Goal: Transaction & Acquisition: Download file/media

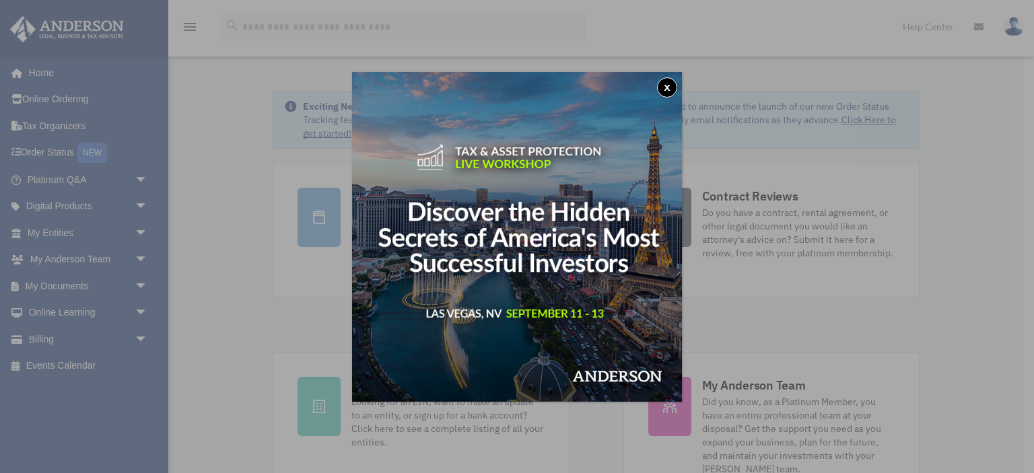
click at [658, 89] on button "x" at bounding box center [667, 87] width 20 height 20
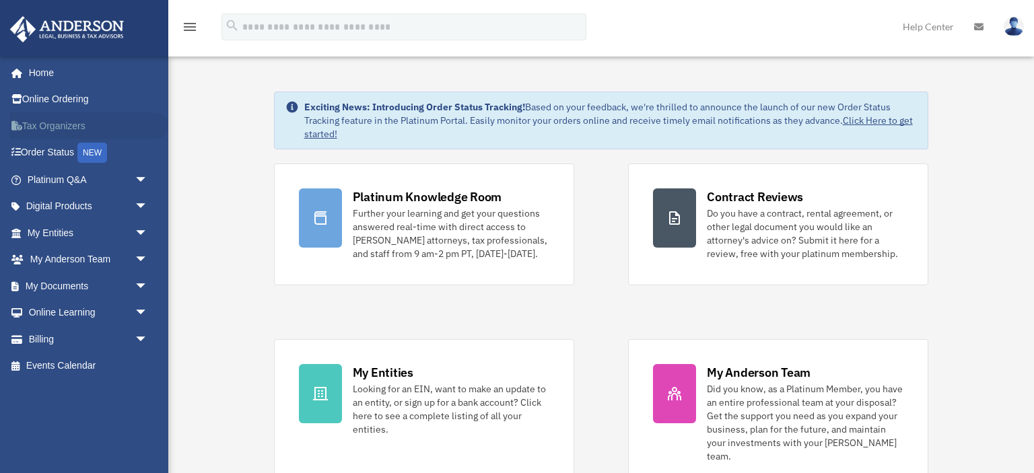
click at [49, 126] on link "Tax Organizers" at bounding box center [88, 125] width 159 height 27
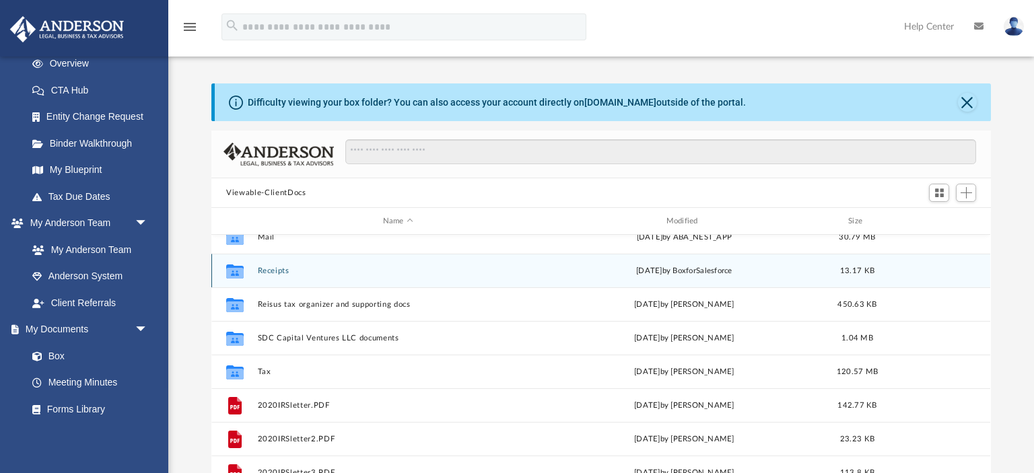
scroll to position [133, 0]
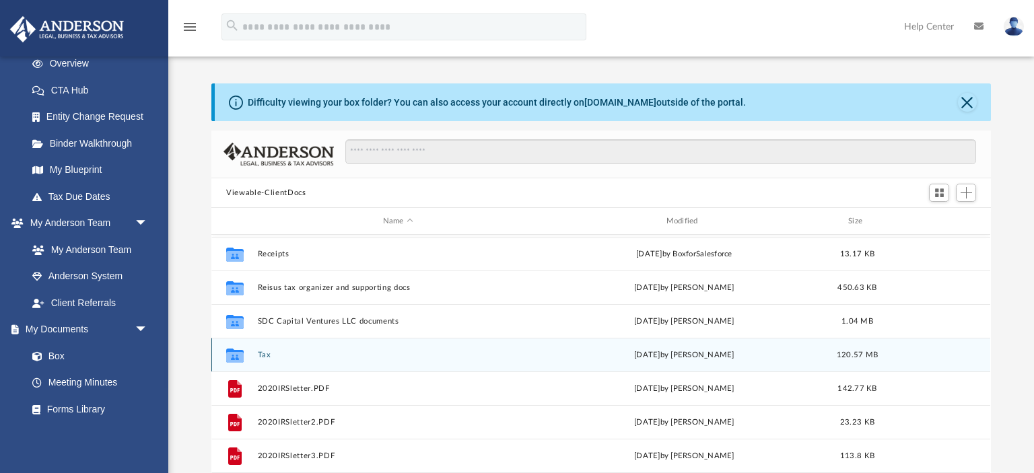
click at [264, 353] on button "Tax" at bounding box center [398, 355] width 281 height 9
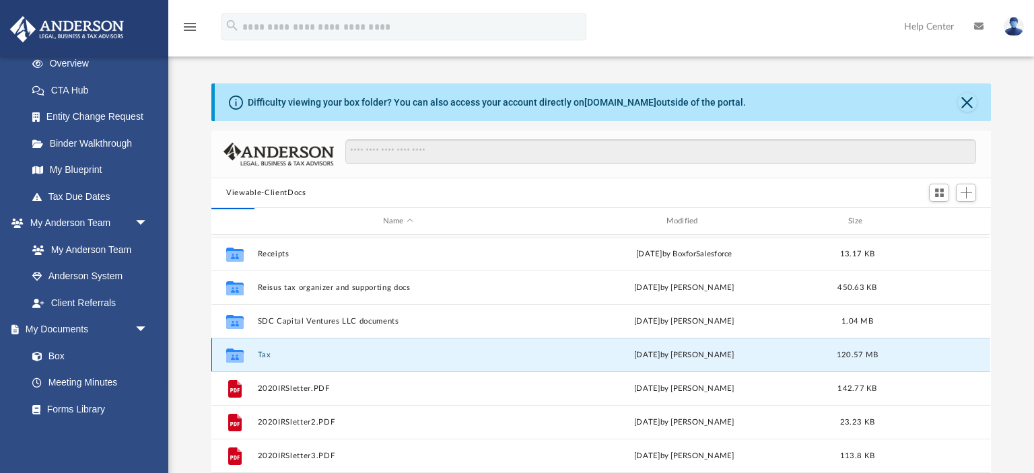
scroll to position [0, 0]
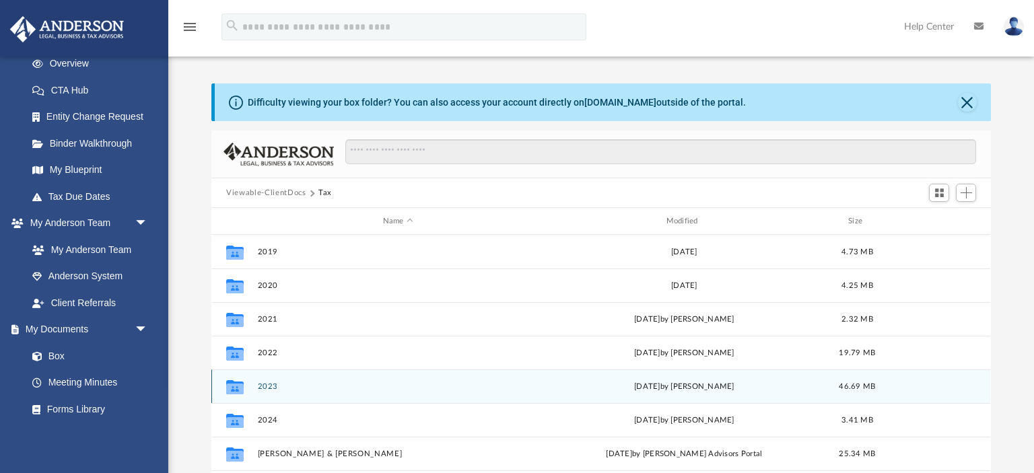
click at [266, 386] on button "2023" at bounding box center [398, 386] width 281 height 9
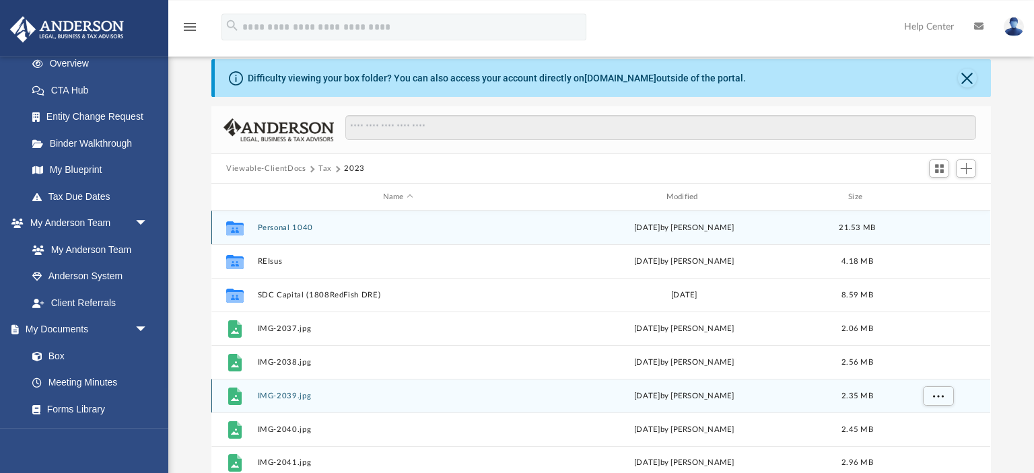
scroll to position [21, 0]
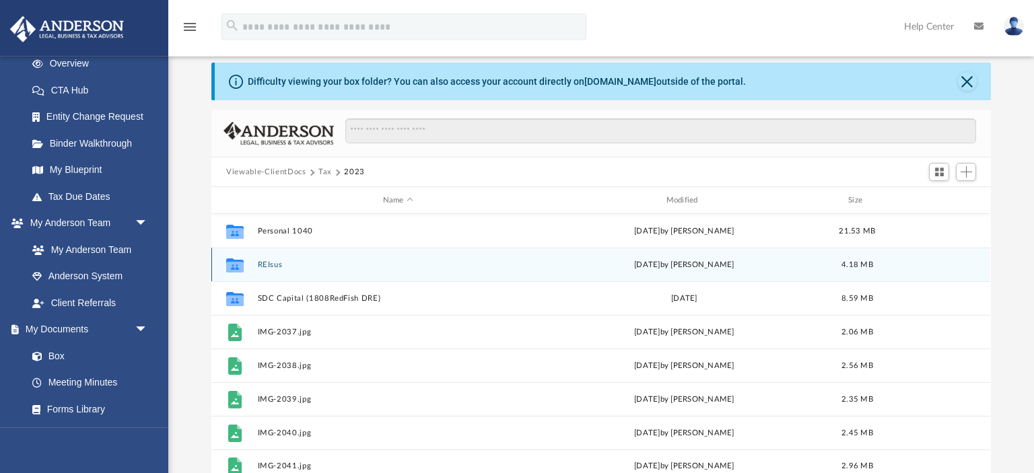
click at [271, 265] on button "REIsus" at bounding box center [398, 264] width 281 height 9
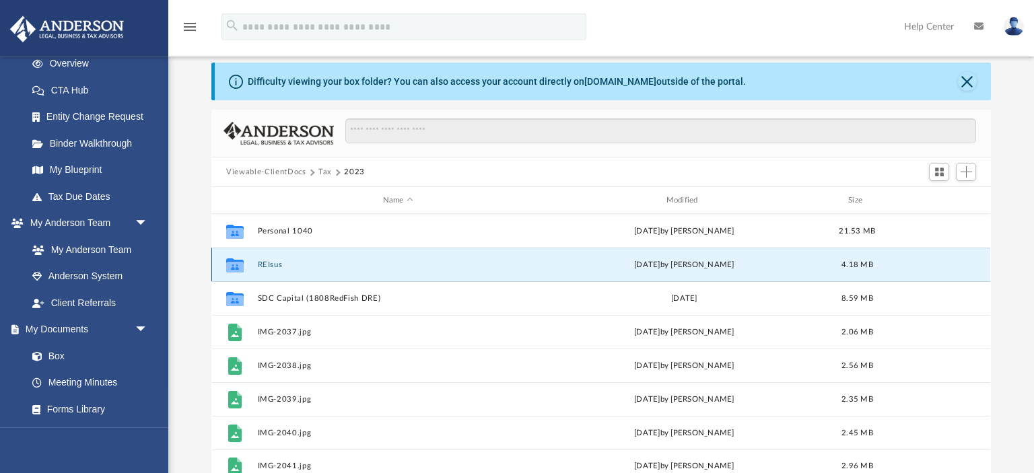
click at [271, 265] on button "REIsus" at bounding box center [398, 264] width 281 height 9
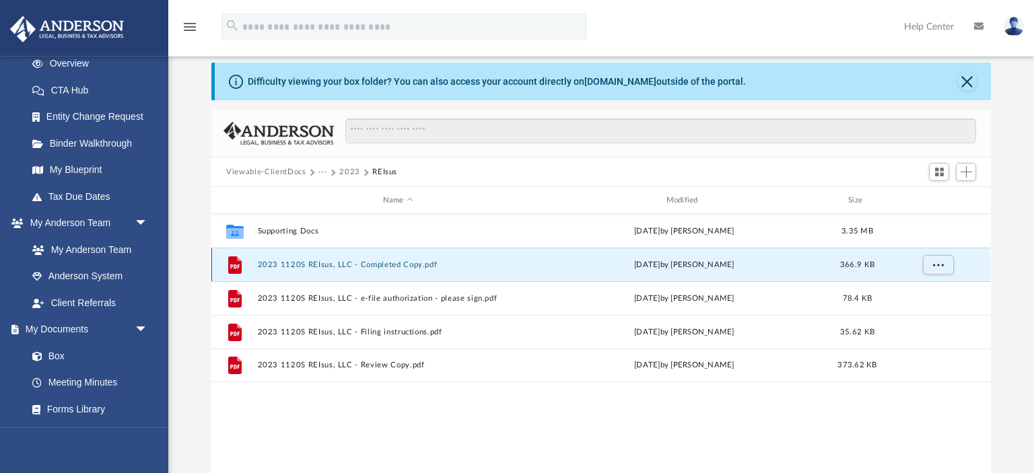
click at [271, 265] on button "2023 1120S REIsus, LLC - Completed Copy.pdf" at bounding box center [398, 264] width 281 height 9
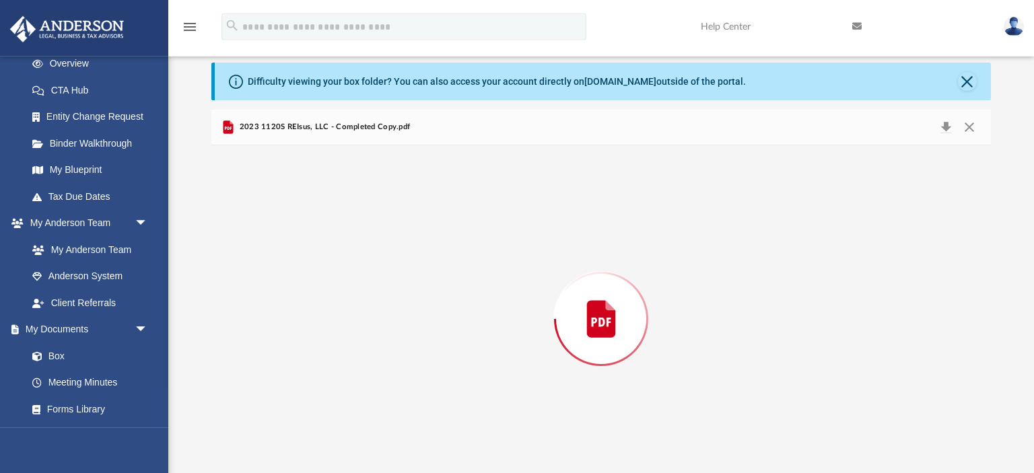
click at [271, 265] on div "Preview" at bounding box center [600, 318] width 779 height 347
click at [271, 265] on div "~~~~~~~~~~~~~~~~~~~~~~~~~~~~~~~~~~~~~~~~~~~~~~~~~~~~~~~~~~~~~~~~~~~~~~~~~~~~~~ …" at bounding box center [601, 295] width 686 height 888
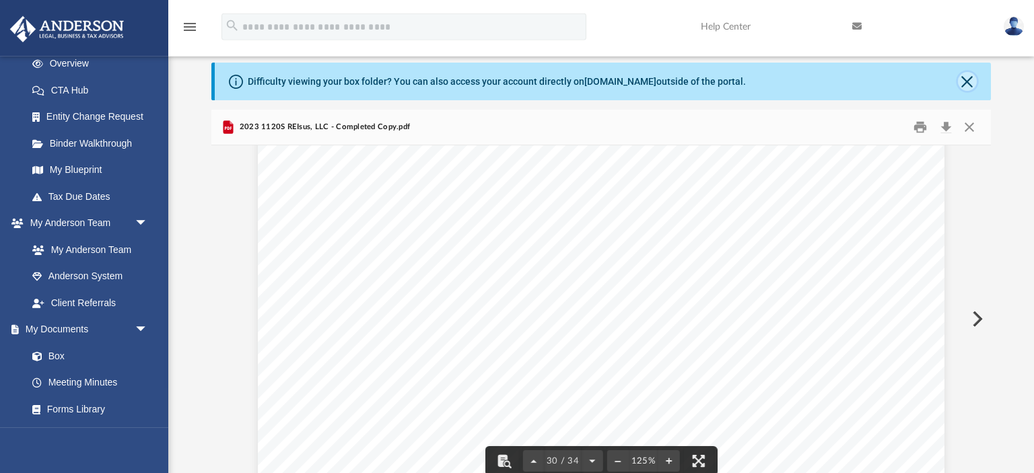
click at [962, 89] on button "Close" at bounding box center [967, 81] width 19 height 19
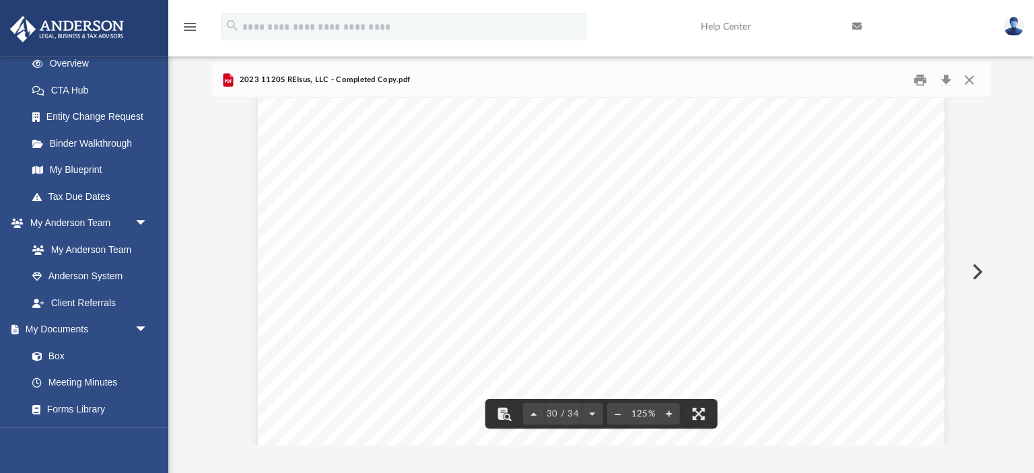
scroll to position [0, 0]
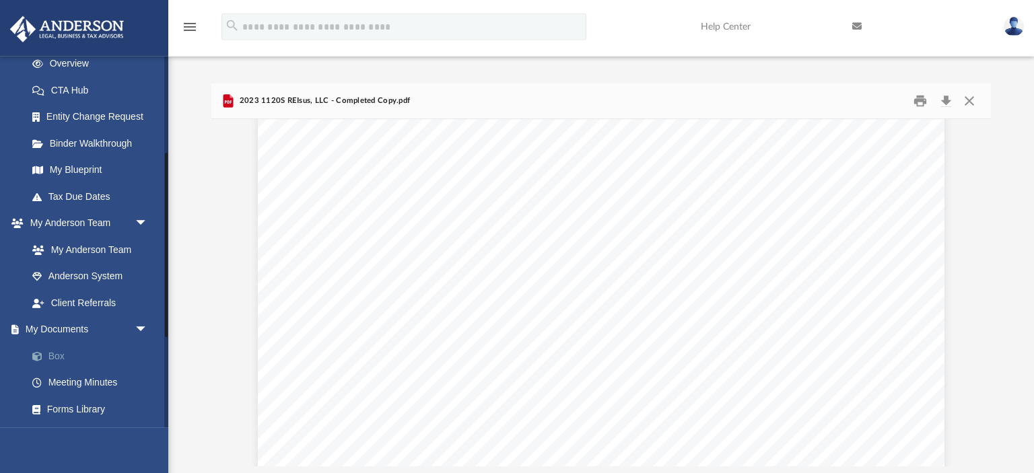
click at [52, 356] on link "Box" at bounding box center [93, 356] width 149 height 27
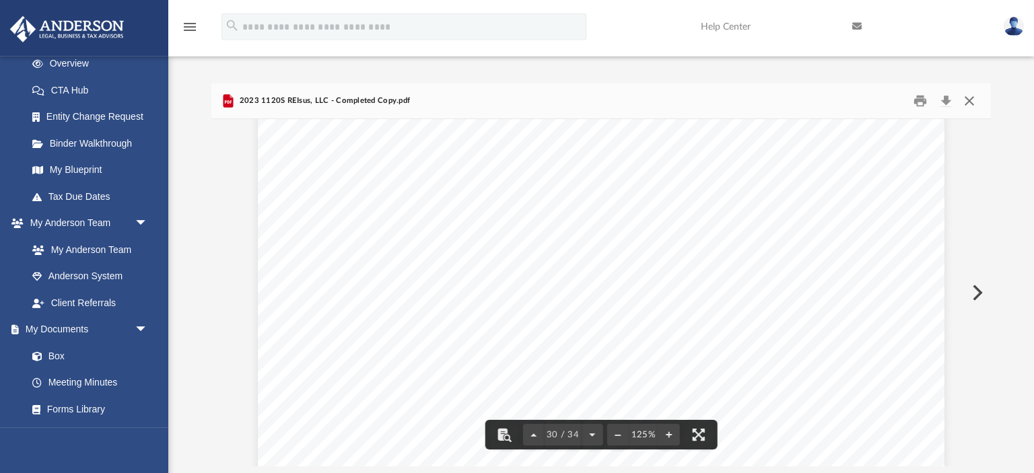
click at [970, 101] on button "Close" at bounding box center [969, 101] width 24 height 21
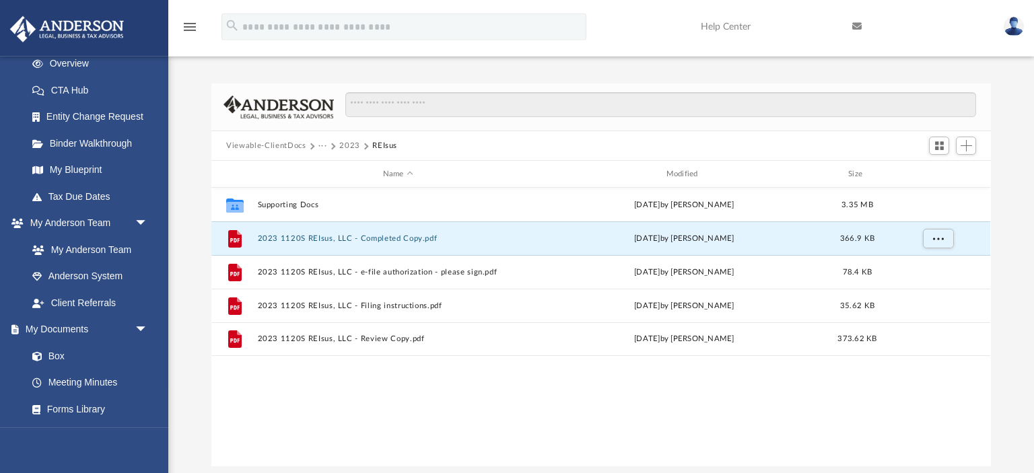
click at [350, 142] on button "2023" at bounding box center [349, 146] width 21 height 12
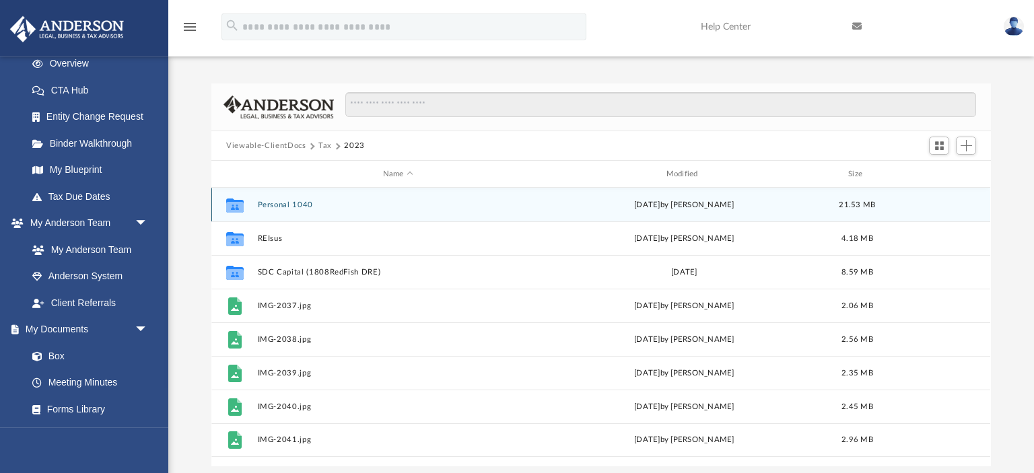
click at [274, 202] on button "Personal 1040" at bounding box center [398, 205] width 281 height 9
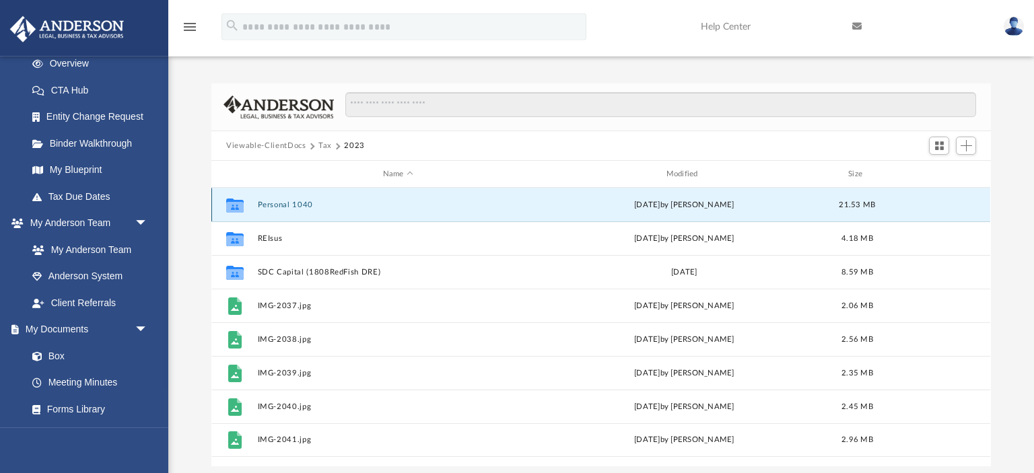
click at [274, 202] on button "Personal 1040" at bounding box center [398, 205] width 281 height 9
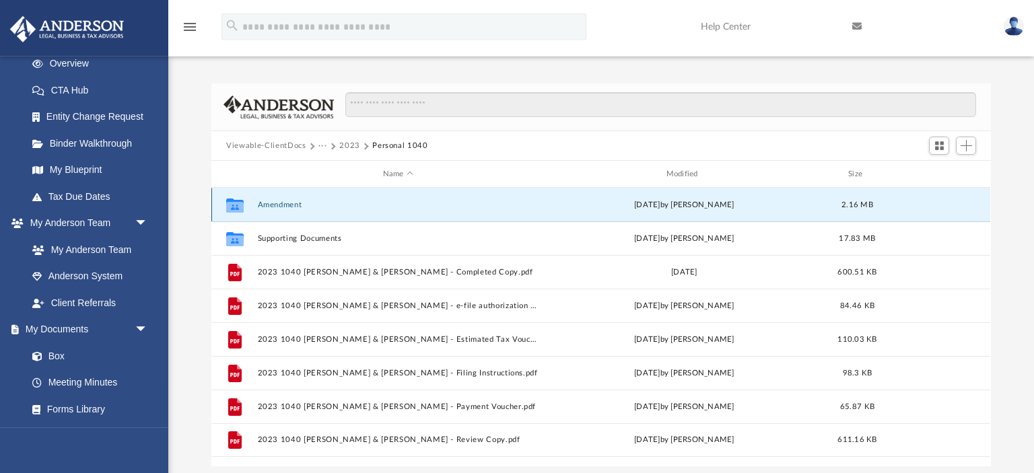
click at [274, 202] on button "Amendment" at bounding box center [398, 205] width 281 height 9
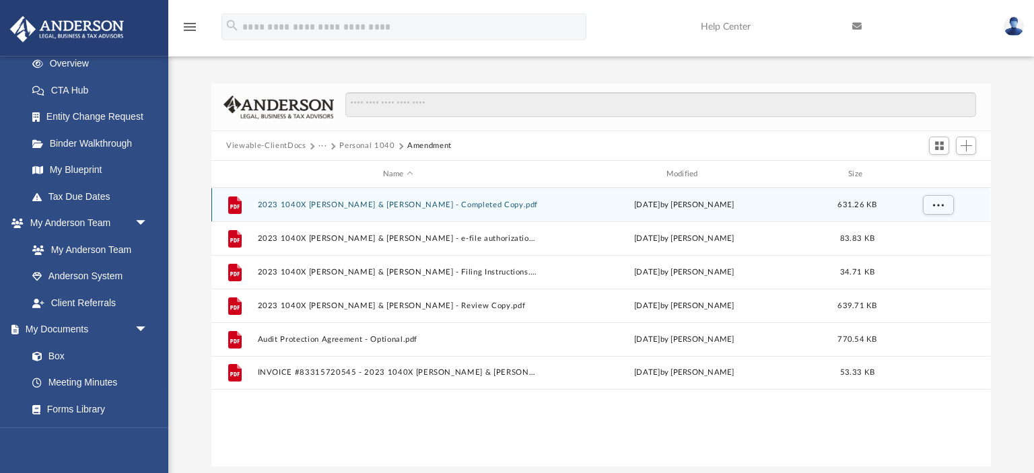
click at [335, 207] on button "2023 1040X [PERSON_NAME] & [PERSON_NAME] - Completed Copy.pdf" at bounding box center [398, 205] width 281 height 9
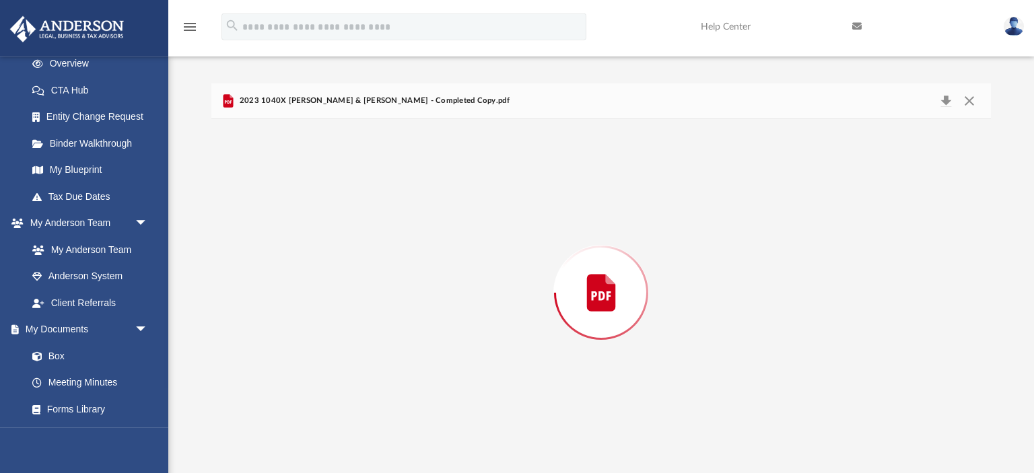
click at [335, 207] on div "Preview" at bounding box center [600, 292] width 779 height 347
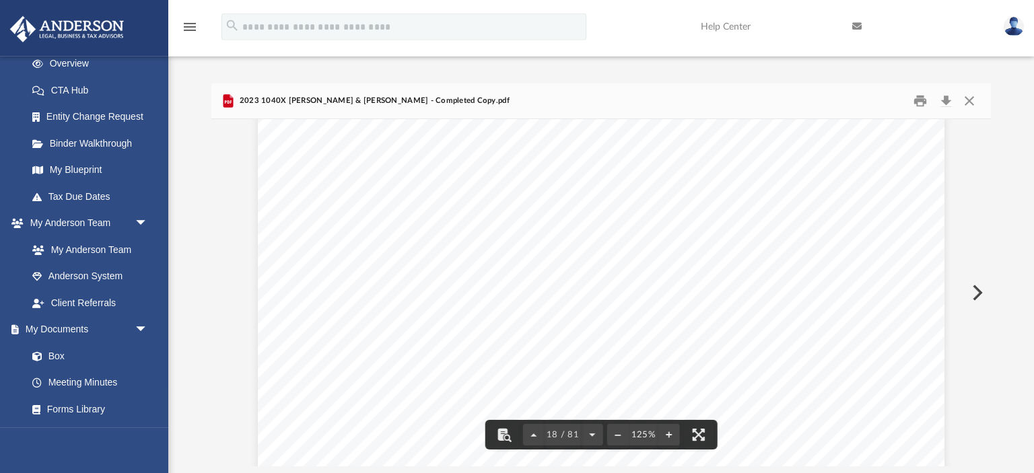
scroll to position [15813, 0]
click at [946, 99] on button "Download" at bounding box center [945, 101] width 24 height 21
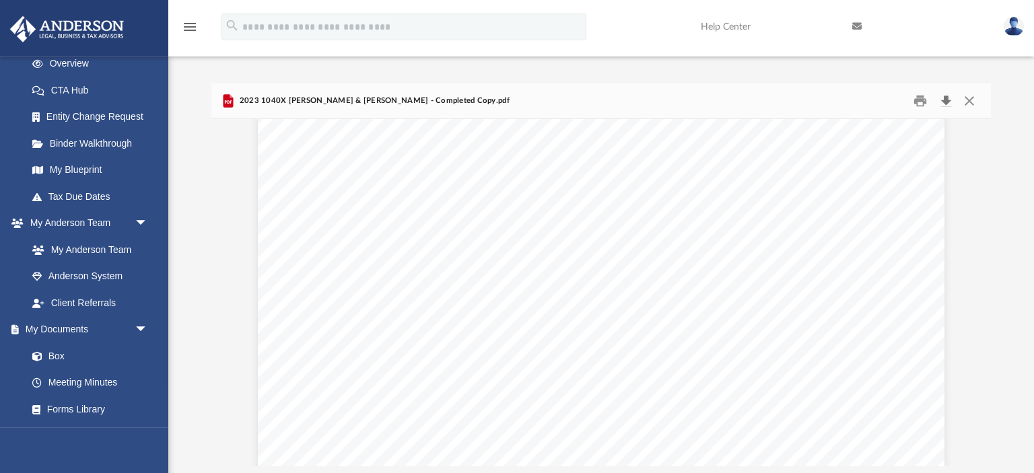
scroll to position [10719, 0]
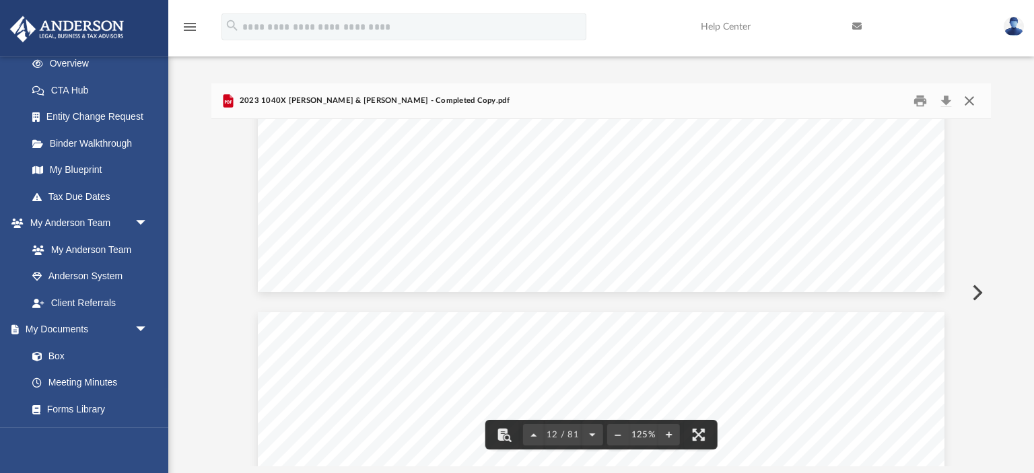
click at [966, 104] on button "Close" at bounding box center [969, 101] width 24 height 21
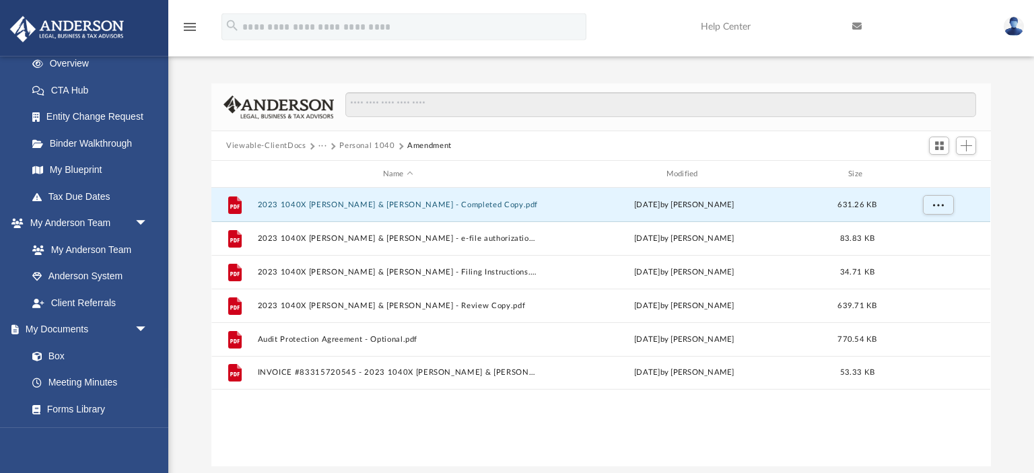
click at [323, 145] on button "···" at bounding box center [322, 146] width 9 height 12
click at [336, 169] on li "Tax" at bounding box center [335, 169] width 20 height 14
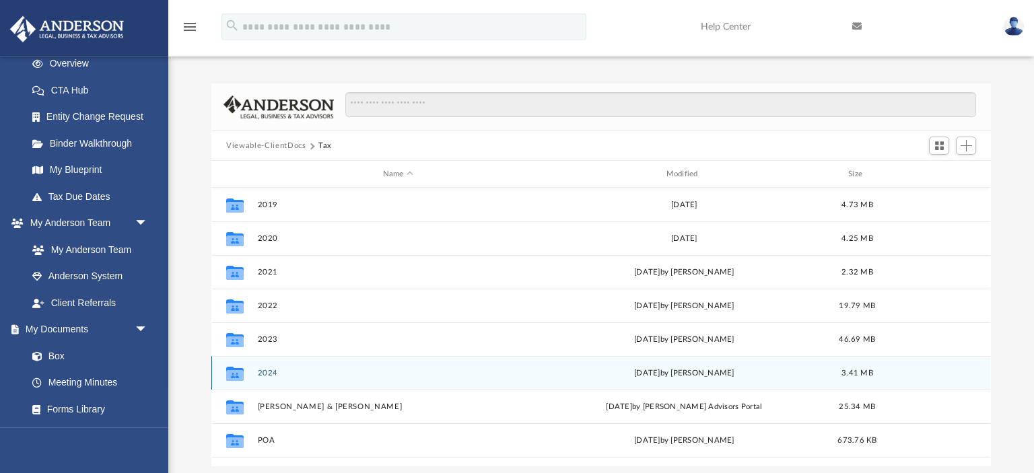
click at [271, 381] on div "Collaborated Folder 2024 [DATE] by [PERSON_NAME] 3.41 MB" at bounding box center [600, 373] width 779 height 34
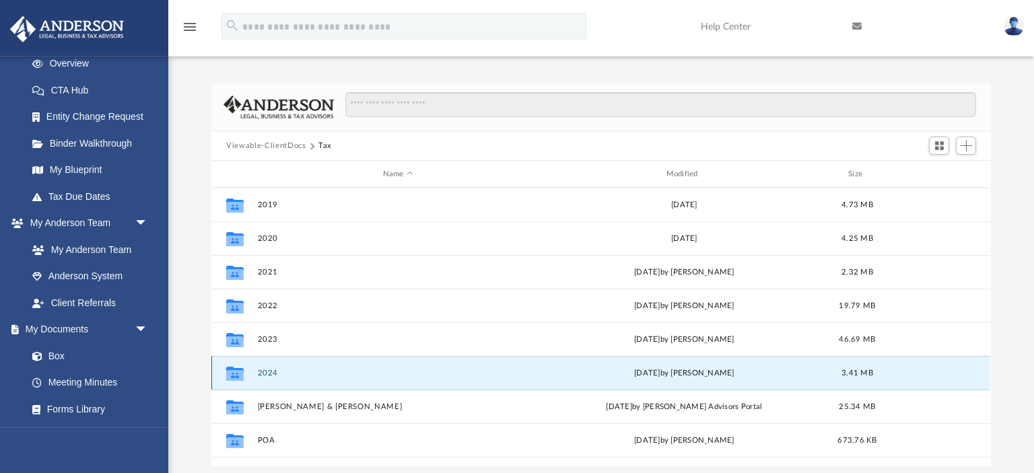
click at [271, 373] on button "2024" at bounding box center [398, 373] width 281 height 9
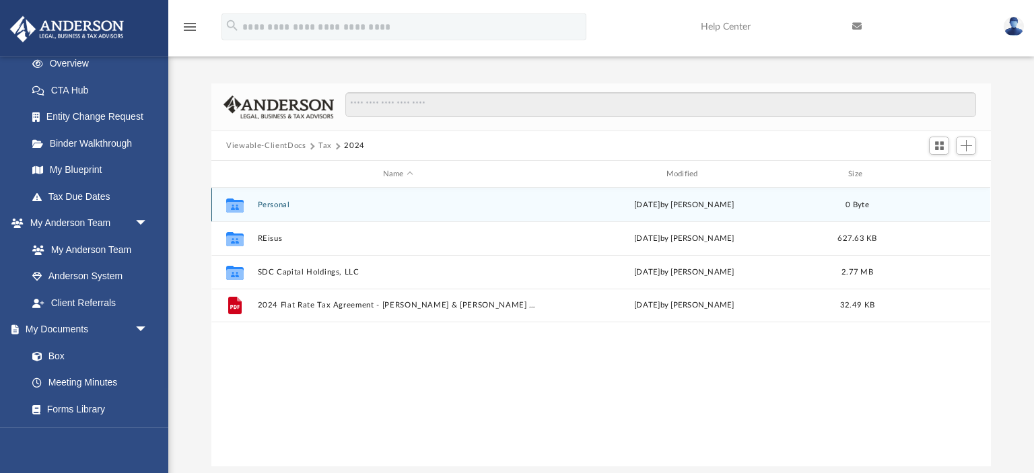
click at [273, 209] on div "Collaborated Folder Personal [DATE] by [PERSON_NAME] 0 Byte" at bounding box center [600, 205] width 779 height 34
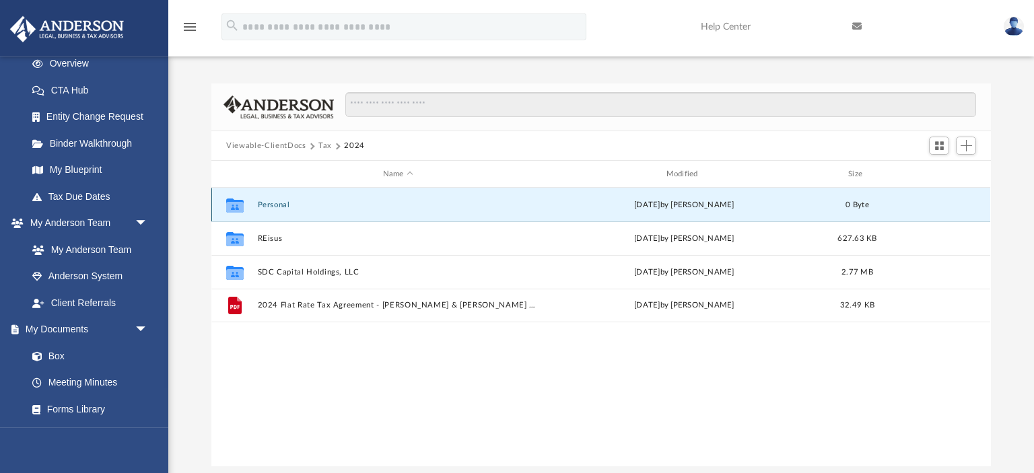
click at [273, 203] on button "Personal" at bounding box center [398, 205] width 281 height 9
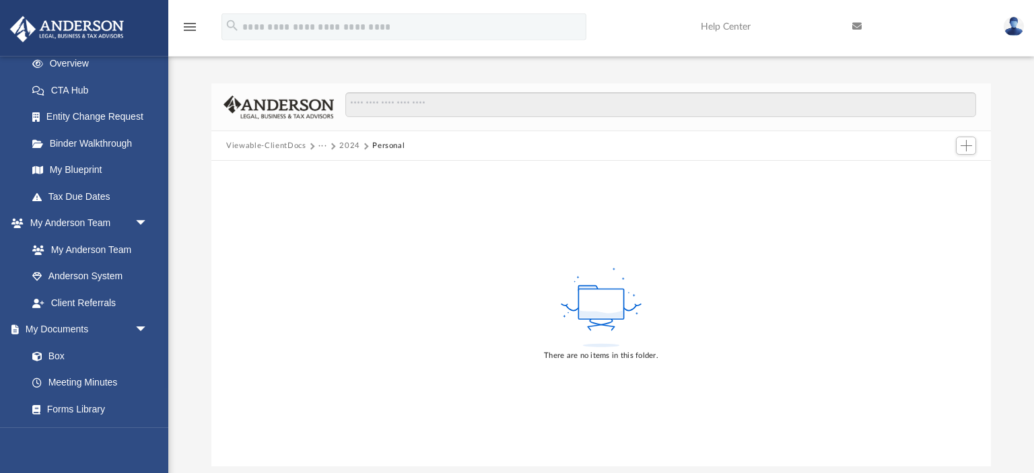
click at [348, 145] on button "2024" at bounding box center [349, 146] width 21 height 12
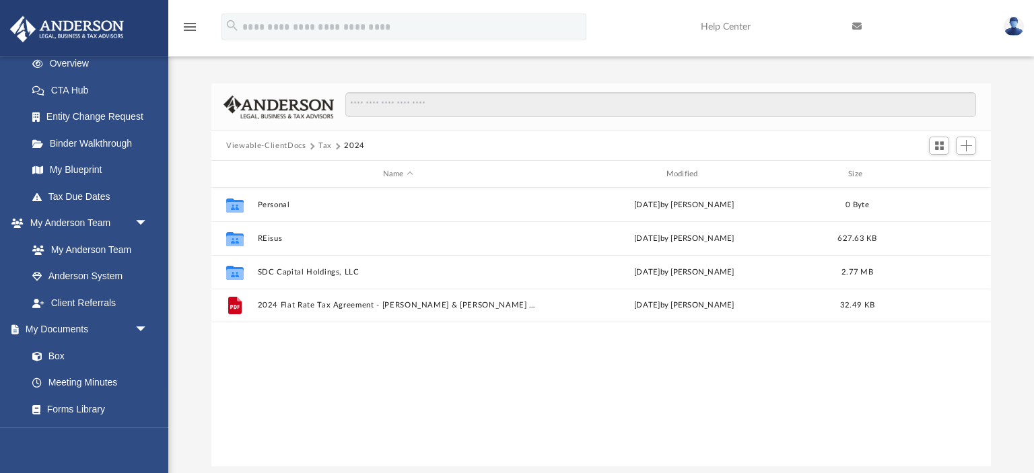
scroll to position [306, 778]
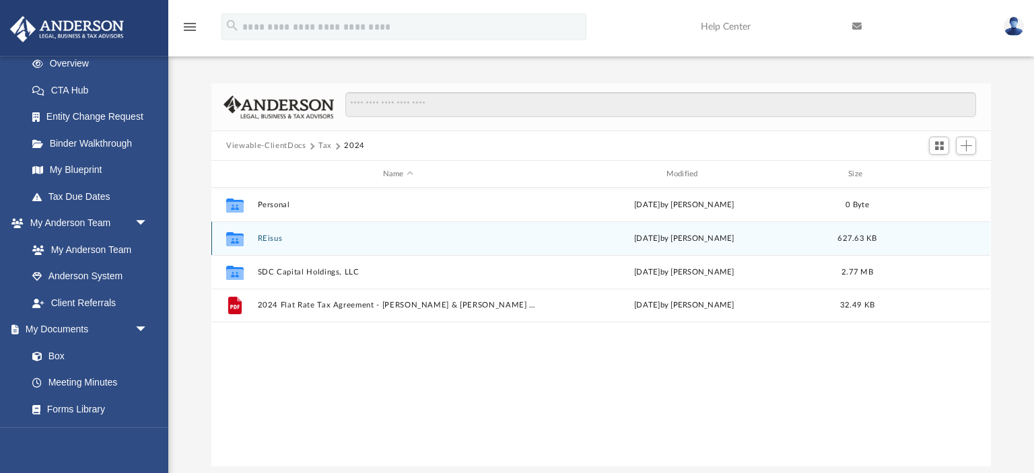
click at [266, 238] on button "REisus" at bounding box center [398, 238] width 281 height 9
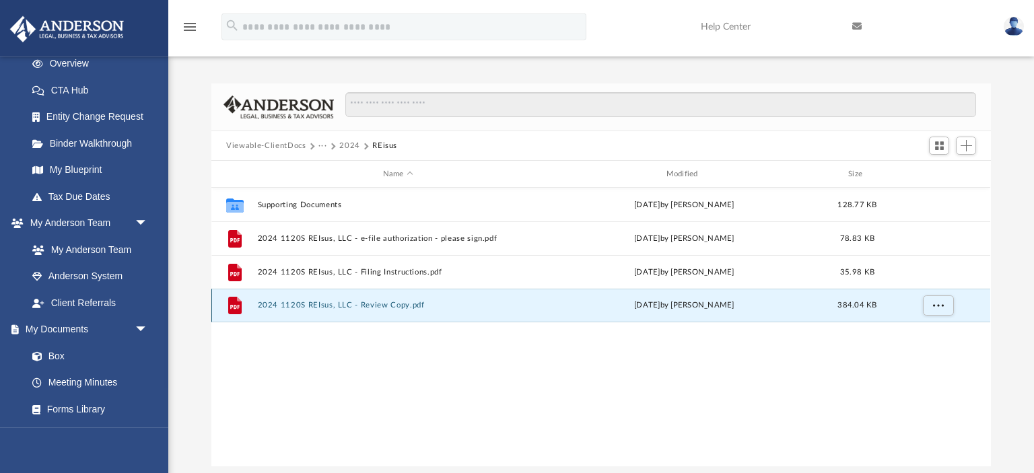
click at [283, 306] on button "2024 1120S REIsus, LLC - Review Copy.pdf" at bounding box center [398, 305] width 281 height 9
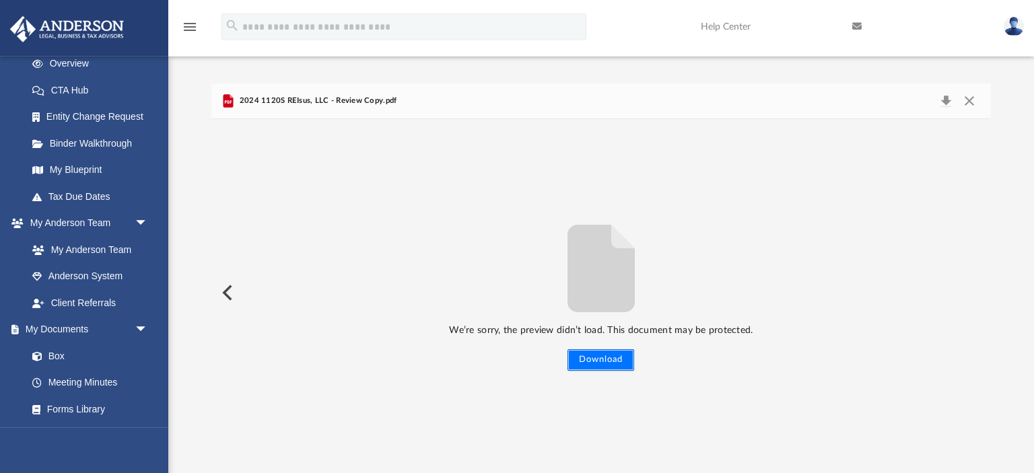
click at [596, 358] on button "Download" at bounding box center [600, 360] width 67 height 22
click at [971, 102] on button "Close" at bounding box center [969, 101] width 24 height 19
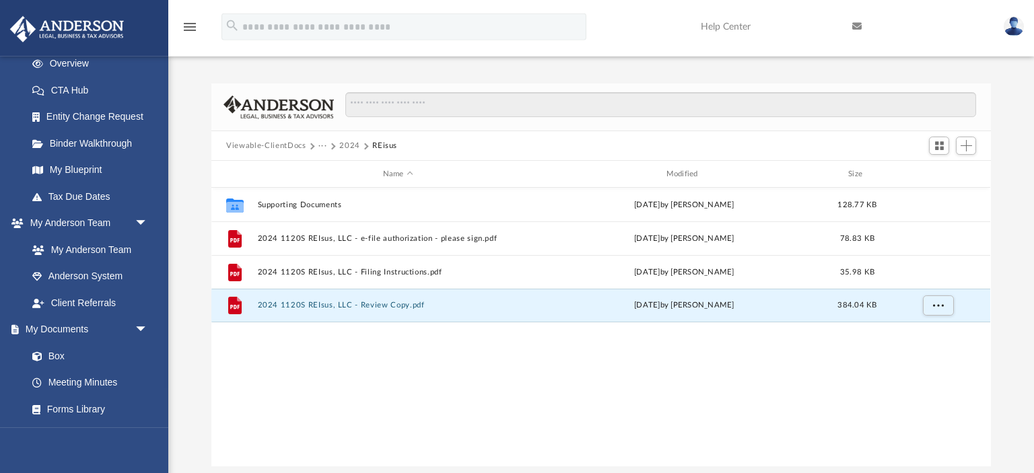
click at [351, 145] on button "2024" at bounding box center [349, 146] width 21 height 12
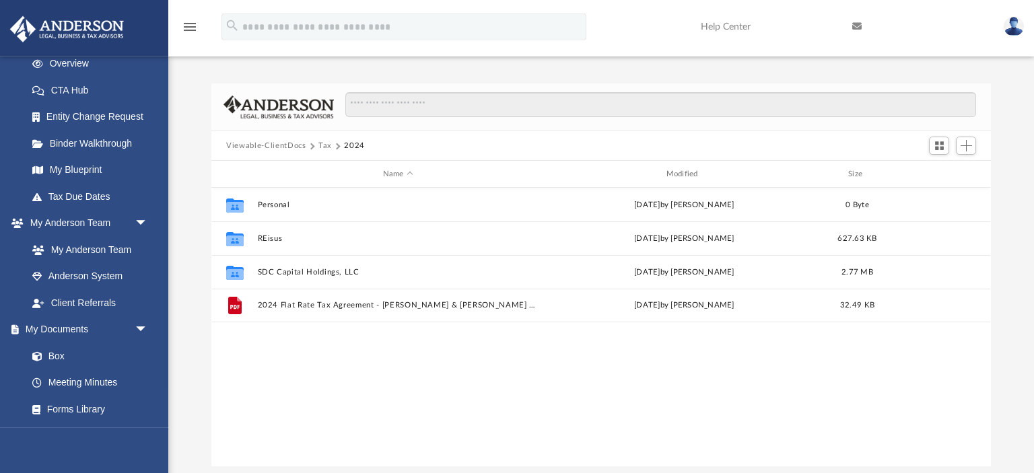
click at [325, 145] on button "Tax" at bounding box center [324, 146] width 13 height 12
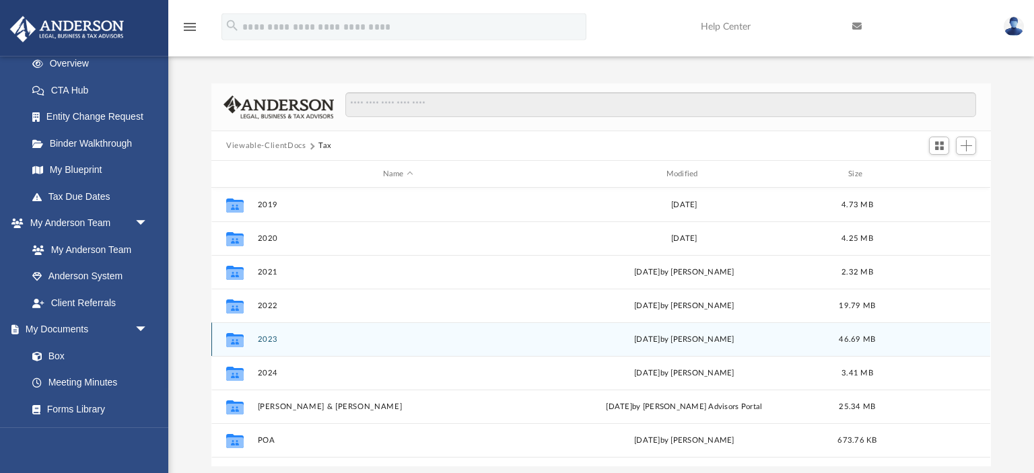
click at [269, 336] on button "2023" at bounding box center [398, 339] width 281 height 9
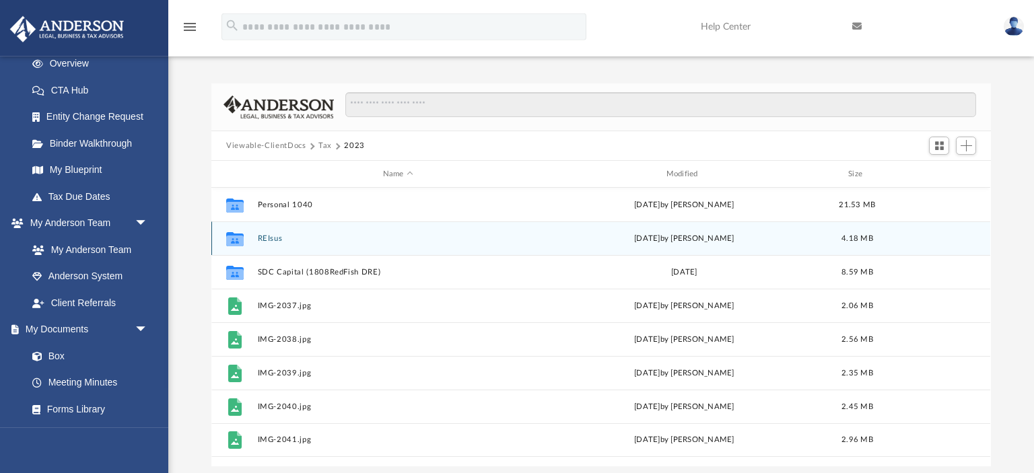
click at [271, 235] on button "REIsus" at bounding box center [398, 238] width 281 height 9
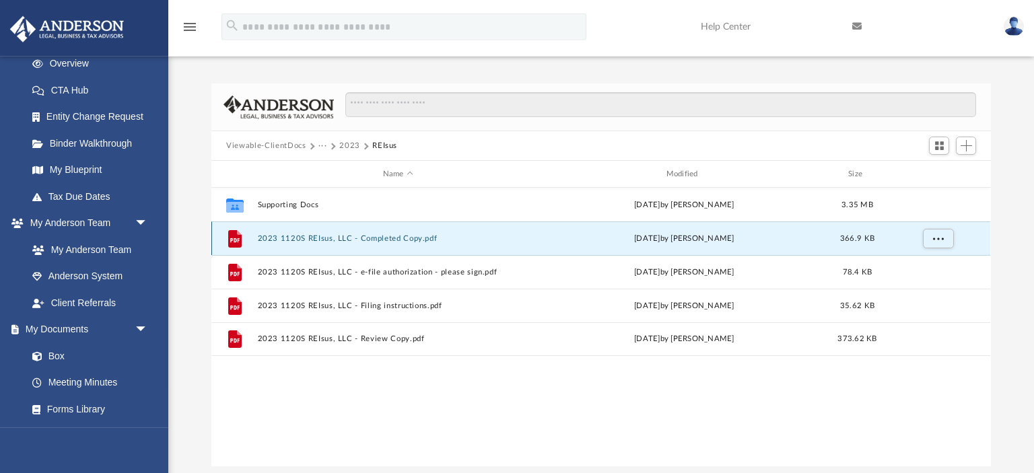
click at [279, 237] on button "2023 1120S REIsus, LLC - Completed Copy.pdf" at bounding box center [398, 238] width 281 height 9
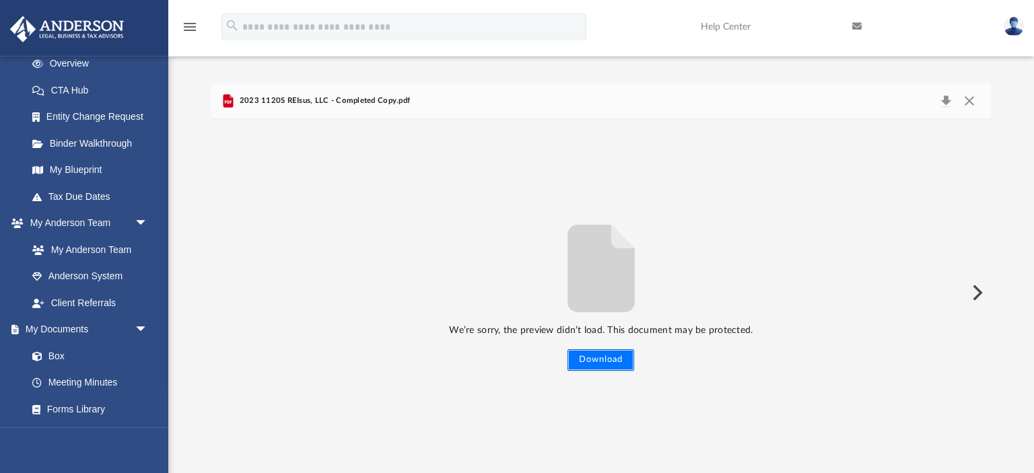
click at [604, 360] on button "Download" at bounding box center [600, 360] width 67 height 22
click at [964, 105] on button "Close" at bounding box center [969, 101] width 24 height 19
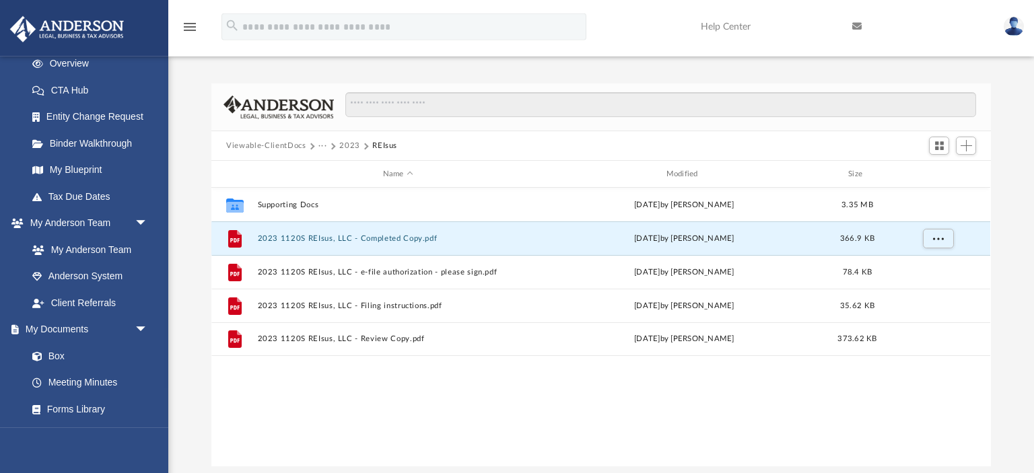
click at [343, 145] on button "2023" at bounding box center [349, 146] width 21 height 12
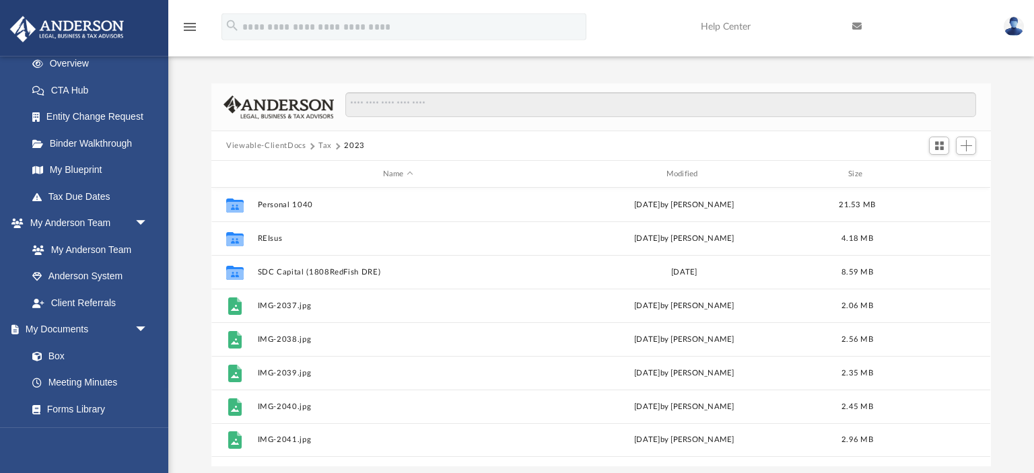
click at [317, 145] on span "Viewable-ClientDocs" at bounding box center [272, 146] width 92 height 12
click at [322, 144] on button "Tax" at bounding box center [324, 146] width 13 height 12
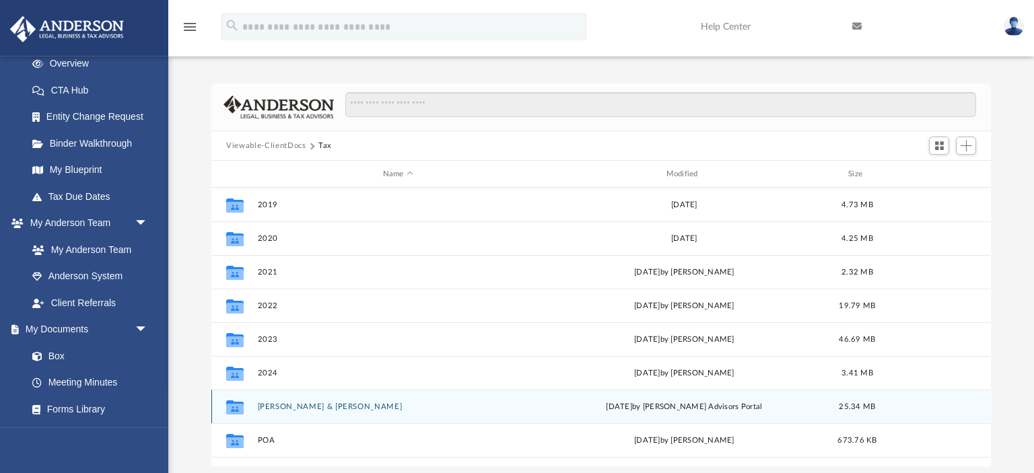
click at [271, 406] on button "[PERSON_NAME] & [PERSON_NAME]" at bounding box center [398, 406] width 281 height 9
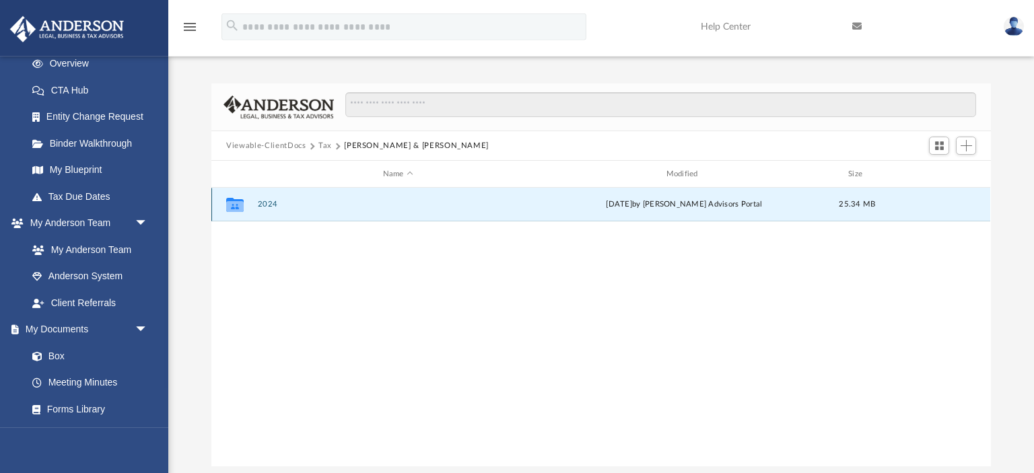
click at [268, 202] on button "2024" at bounding box center [398, 204] width 281 height 9
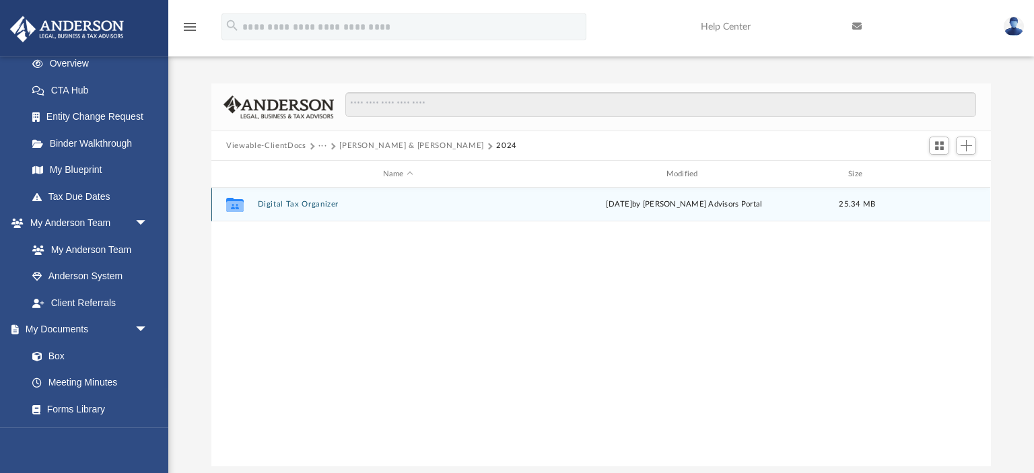
click at [285, 204] on button "Digital Tax Organizer" at bounding box center [398, 204] width 281 height 9
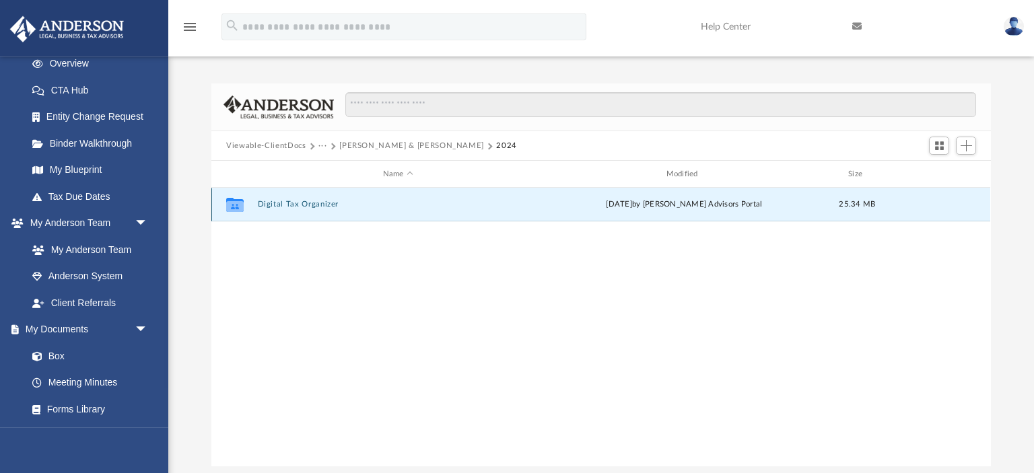
click at [285, 204] on button "Digital Tax Organizer" at bounding box center [398, 204] width 281 height 9
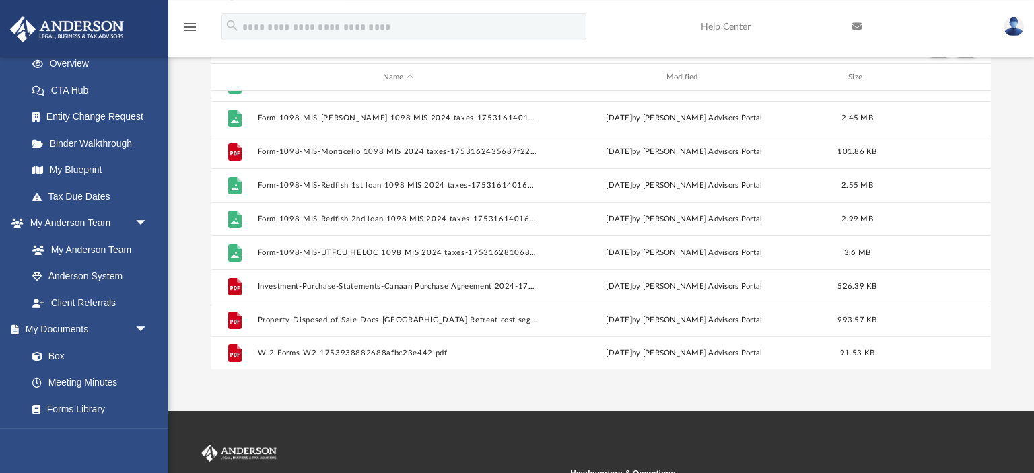
scroll to position [0, 0]
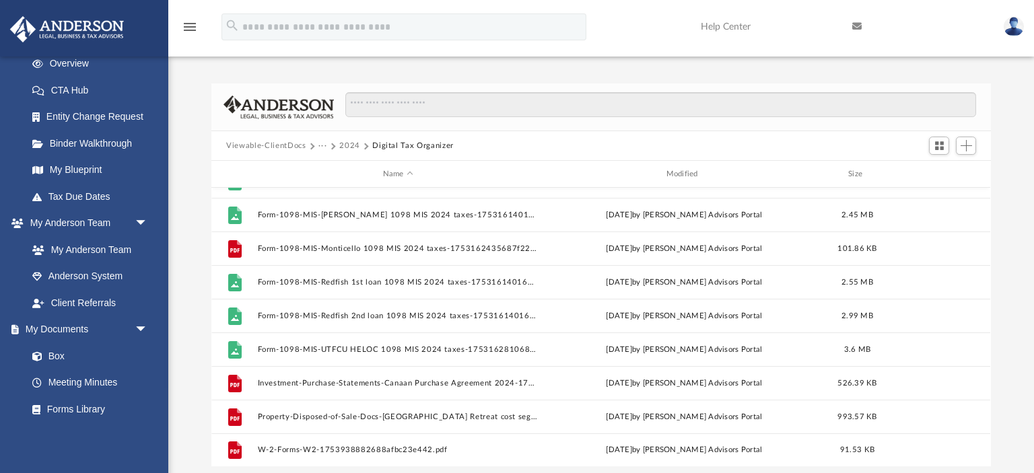
click at [351, 145] on button "2024" at bounding box center [349, 146] width 21 height 12
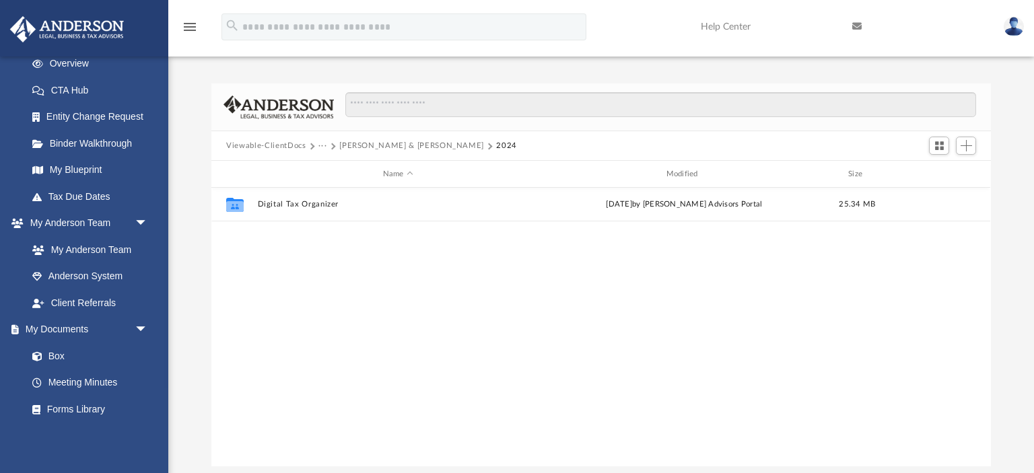
click at [354, 144] on button "[PERSON_NAME] & [PERSON_NAME]" at bounding box center [411, 146] width 145 height 12
click at [327, 147] on button "Tax" at bounding box center [324, 146] width 13 height 12
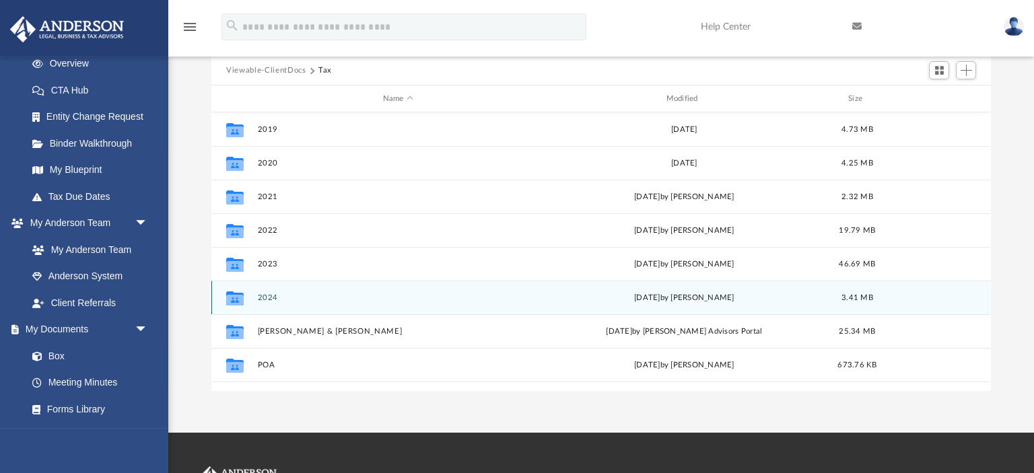
click at [267, 295] on button "2024" at bounding box center [398, 297] width 281 height 9
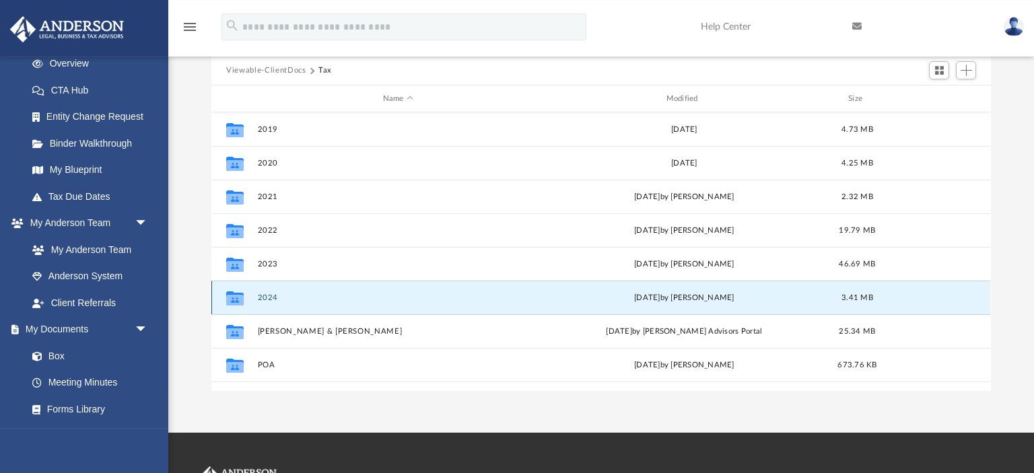
click at [267, 295] on button "2024" at bounding box center [398, 297] width 281 height 9
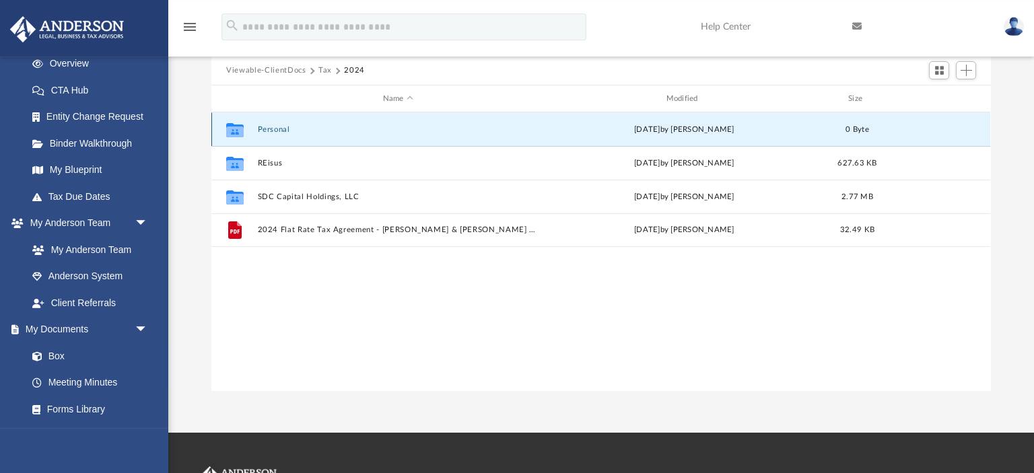
click at [266, 129] on button "Personal" at bounding box center [398, 129] width 281 height 9
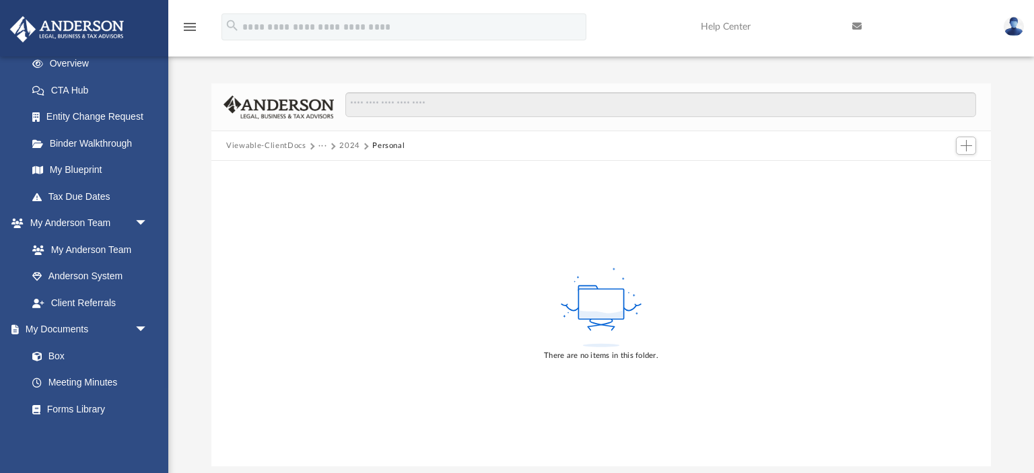
click at [349, 144] on button "2024" at bounding box center [349, 146] width 21 height 12
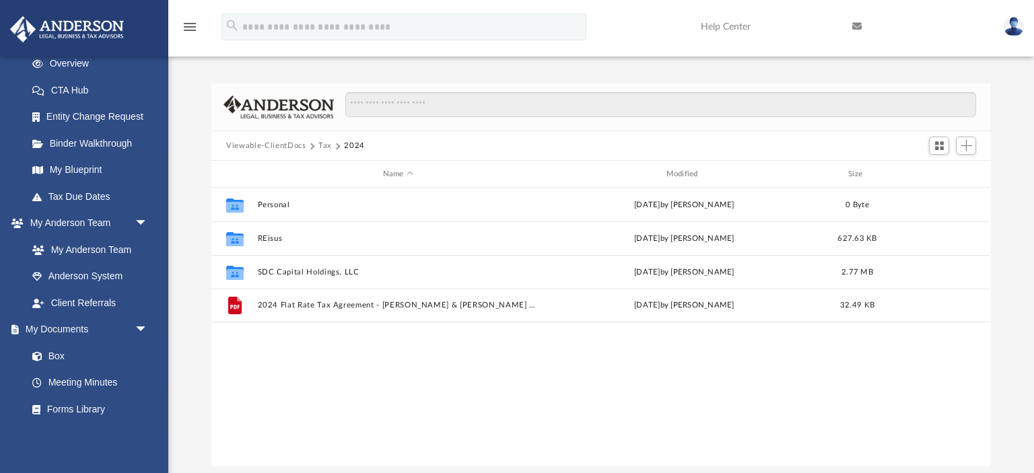
scroll to position [306, 778]
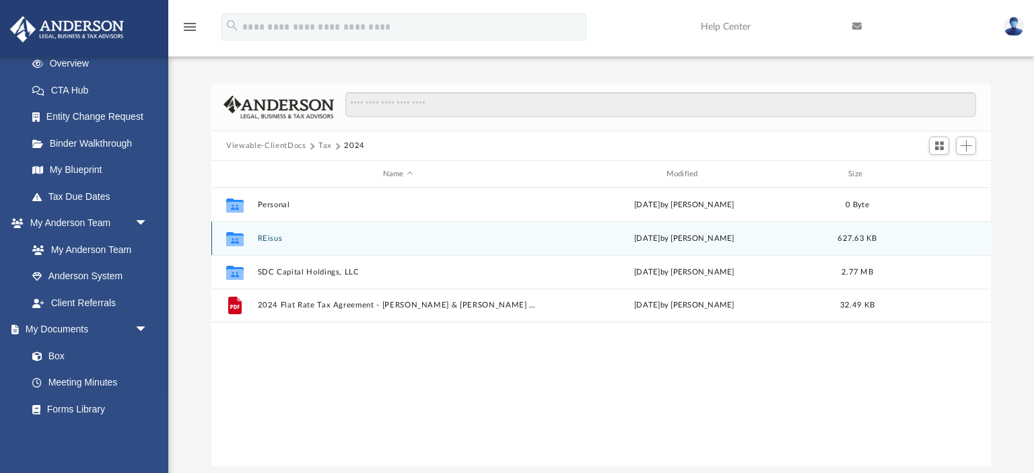
click at [279, 241] on button "REisus" at bounding box center [398, 238] width 281 height 9
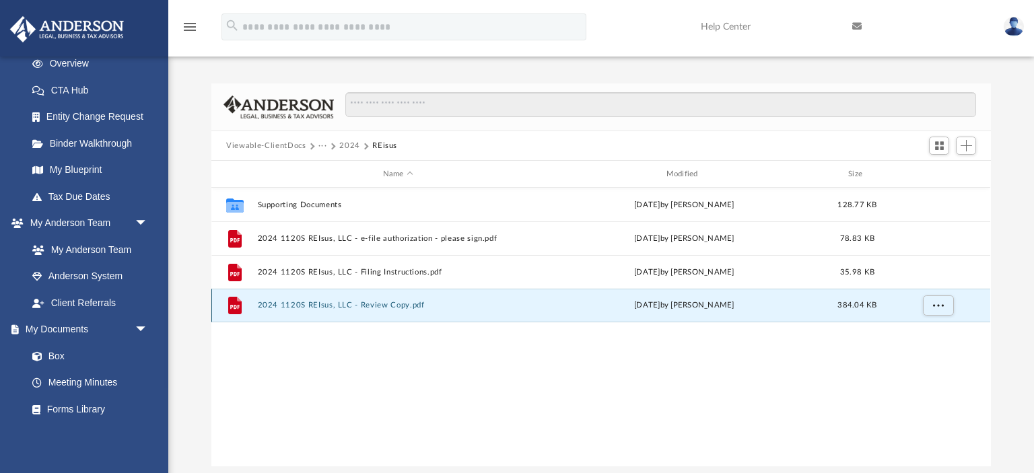
click at [286, 306] on button "2024 1120S REIsus, LLC - Review Copy.pdf" at bounding box center [398, 305] width 281 height 9
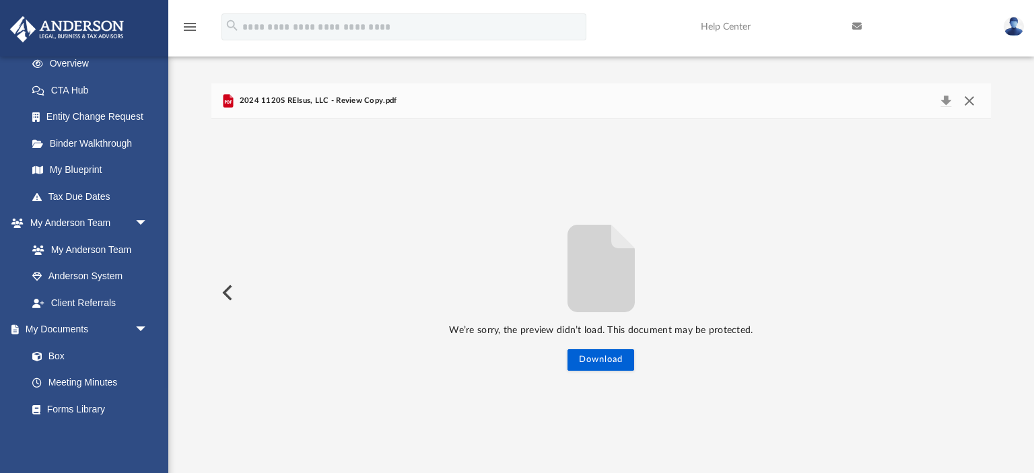
click at [968, 102] on button "Close" at bounding box center [969, 101] width 24 height 19
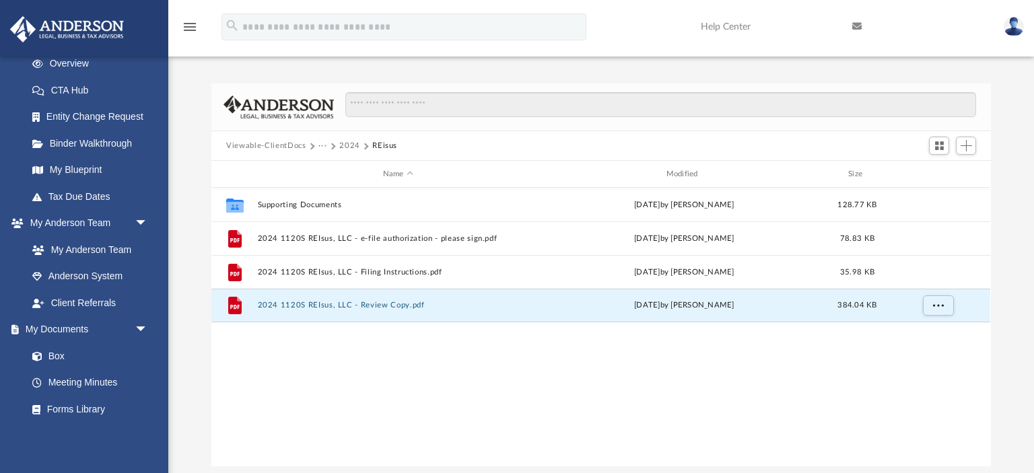
click at [322, 144] on button "···" at bounding box center [322, 146] width 9 height 12
click at [328, 172] on li "Tax" at bounding box center [331, 169] width 13 height 14
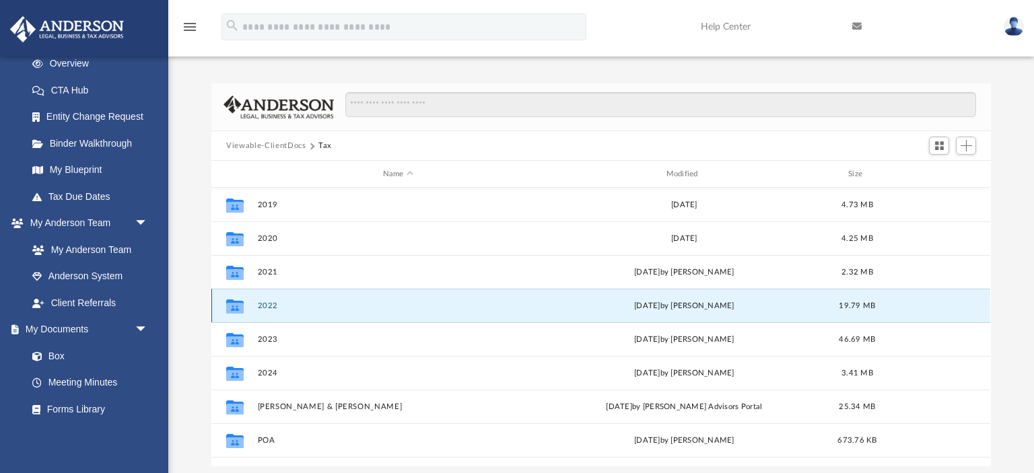
click at [264, 303] on button "2022" at bounding box center [398, 305] width 281 height 9
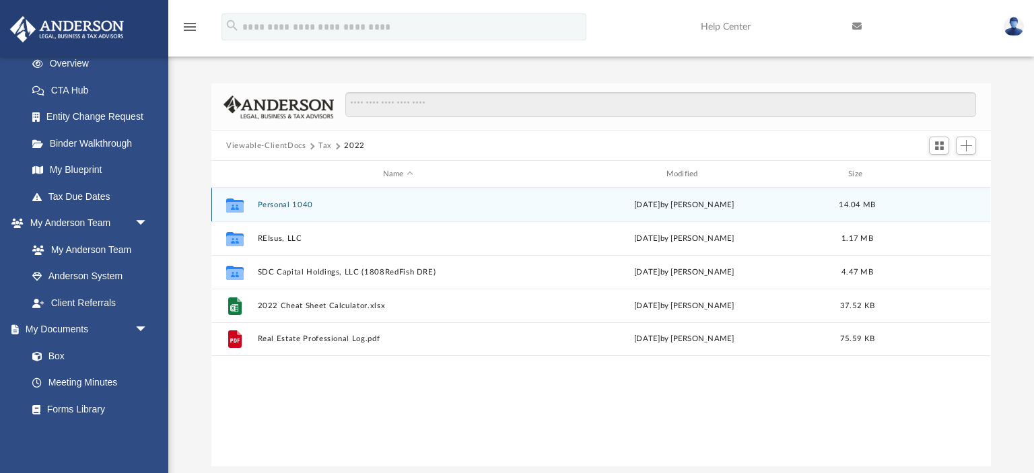
click at [281, 204] on button "Personal 1040" at bounding box center [398, 205] width 281 height 9
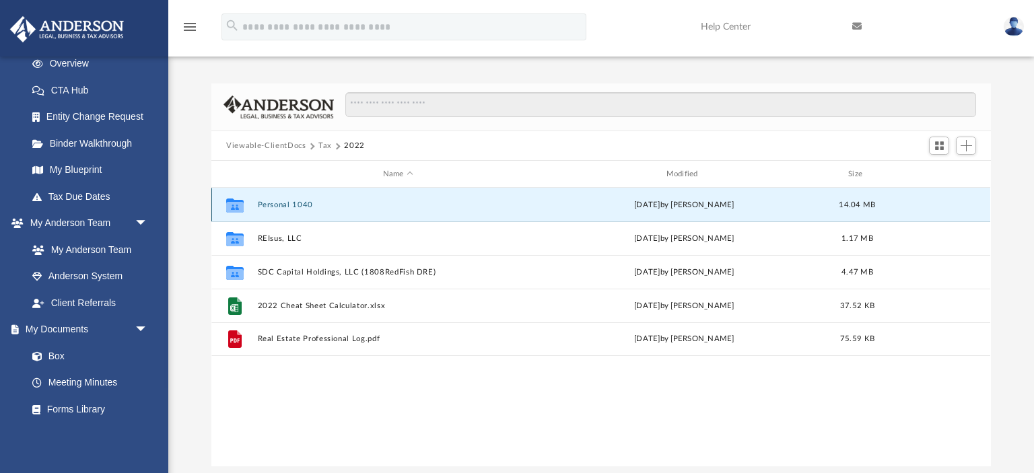
click at [281, 204] on button "Personal 1040" at bounding box center [398, 205] width 281 height 9
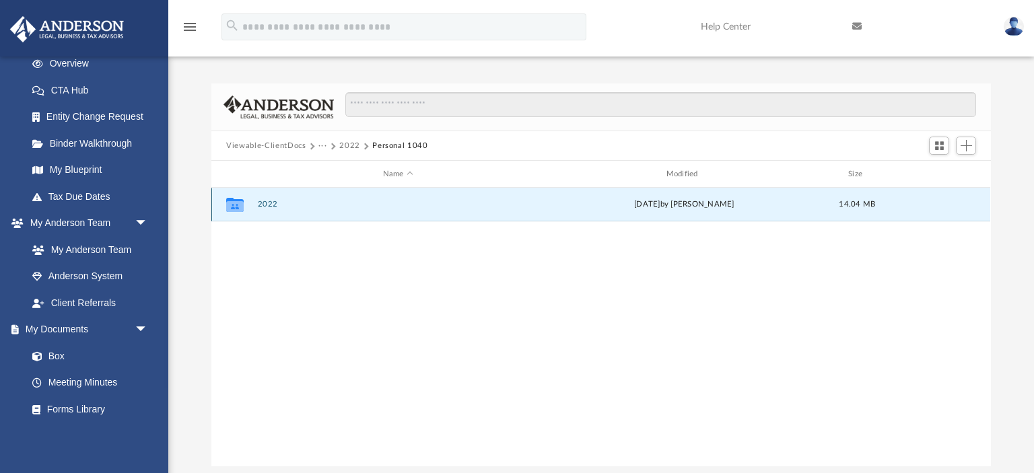
click at [281, 204] on button "2022" at bounding box center [398, 204] width 281 height 9
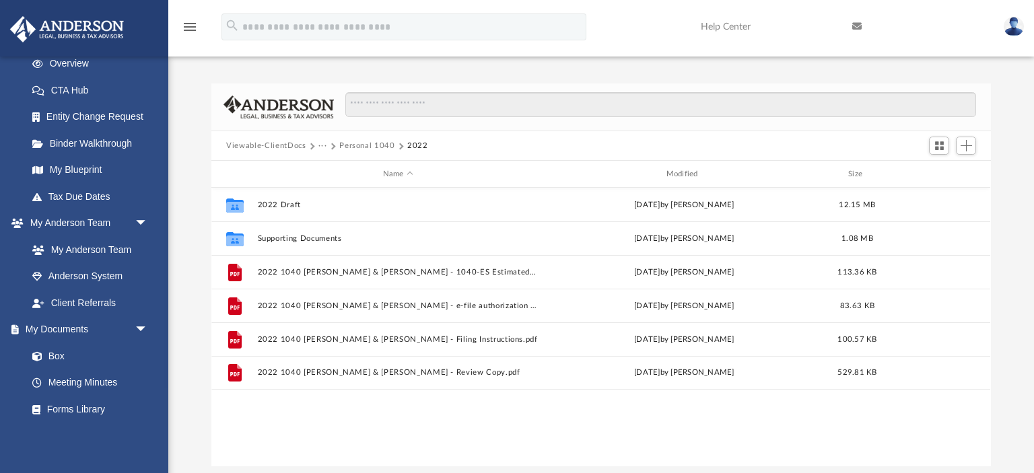
click at [348, 147] on button "Personal 1040" at bounding box center [366, 146] width 55 height 12
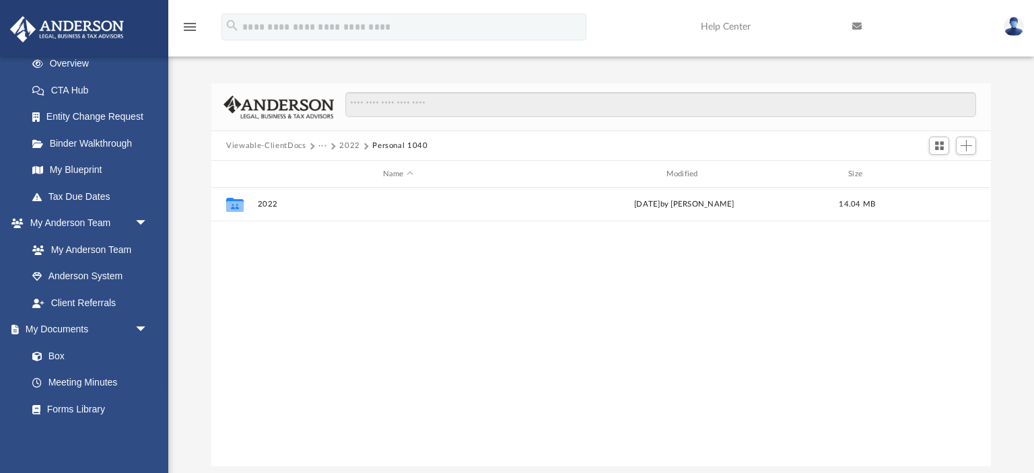
click at [322, 145] on button "···" at bounding box center [322, 146] width 9 height 12
click at [330, 172] on li "Tax" at bounding box center [331, 169] width 13 height 14
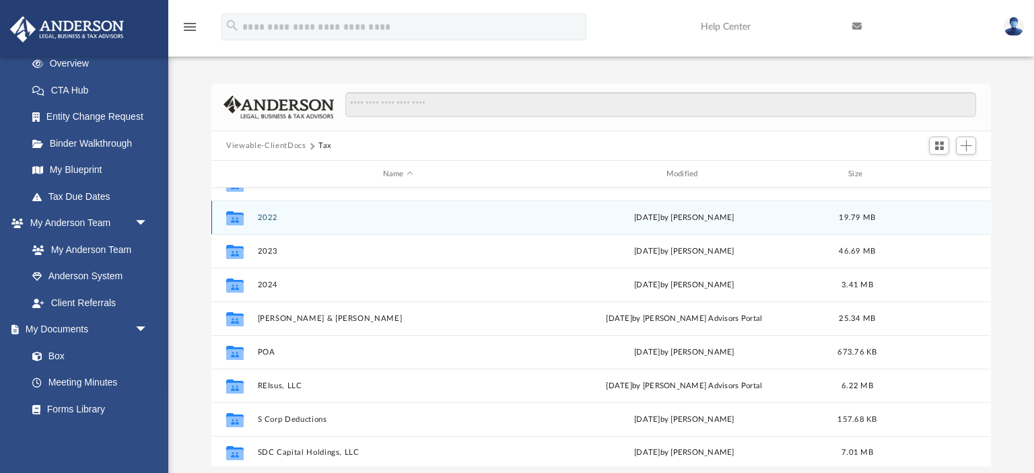
scroll to position [92, 0]
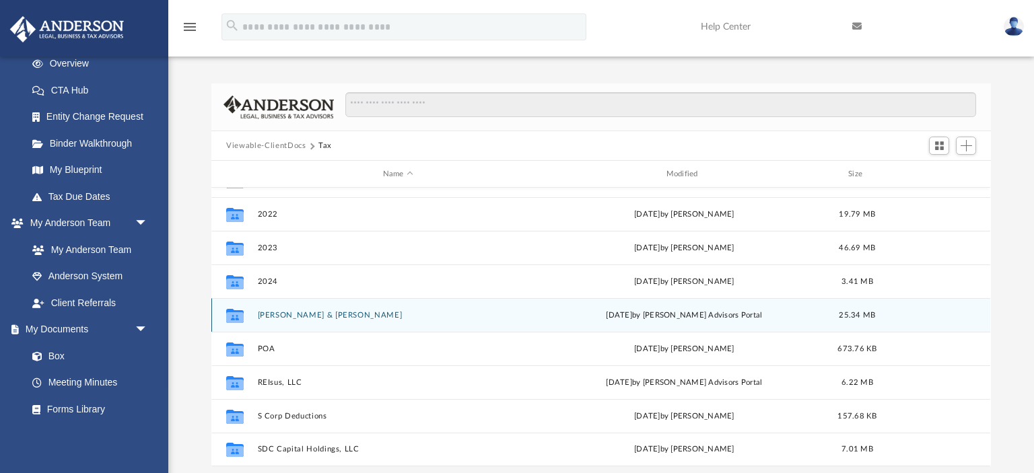
click at [284, 323] on div "Collaborated Folder [PERSON_NAME] & [PERSON_NAME][DATE] by [PERSON_NAME] Adviso…" at bounding box center [600, 315] width 779 height 34
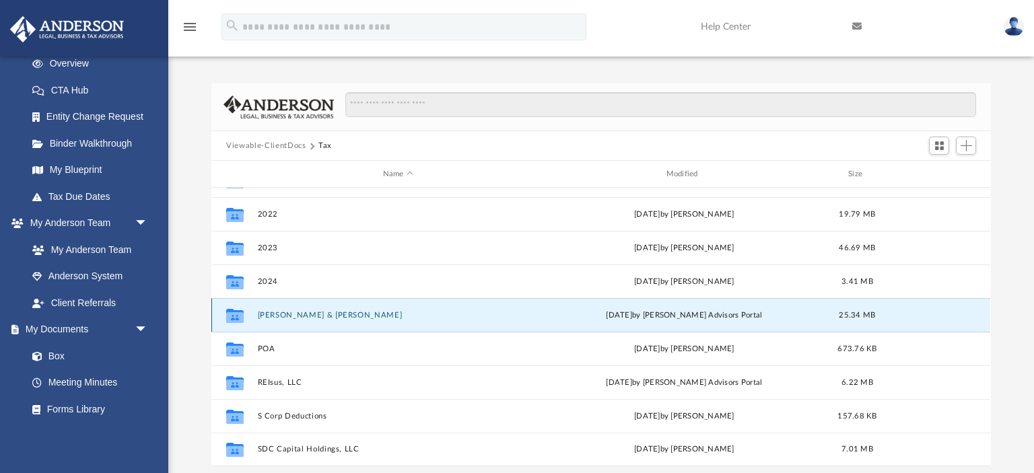
click at [284, 323] on div "Collaborated Folder [PERSON_NAME] & [PERSON_NAME][DATE] by [PERSON_NAME] Adviso…" at bounding box center [600, 315] width 779 height 34
click at [271, 312] on button "[PERSON_NAME] & [PERSON_NAME]" at bounding box center [398, 315] width 281 height 9
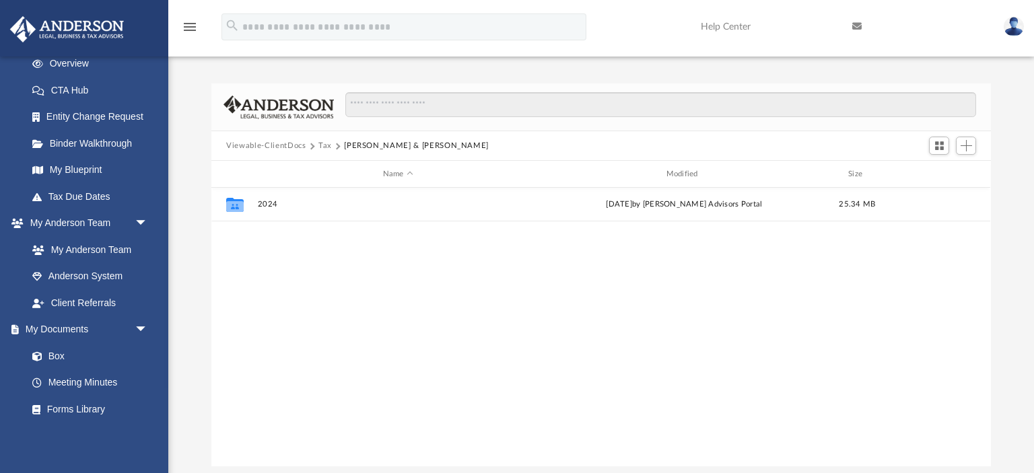
scroll to position [0, 0]
click at [322, 144] on button "Tax" at bounding box center [324, 146] width 13 height 12
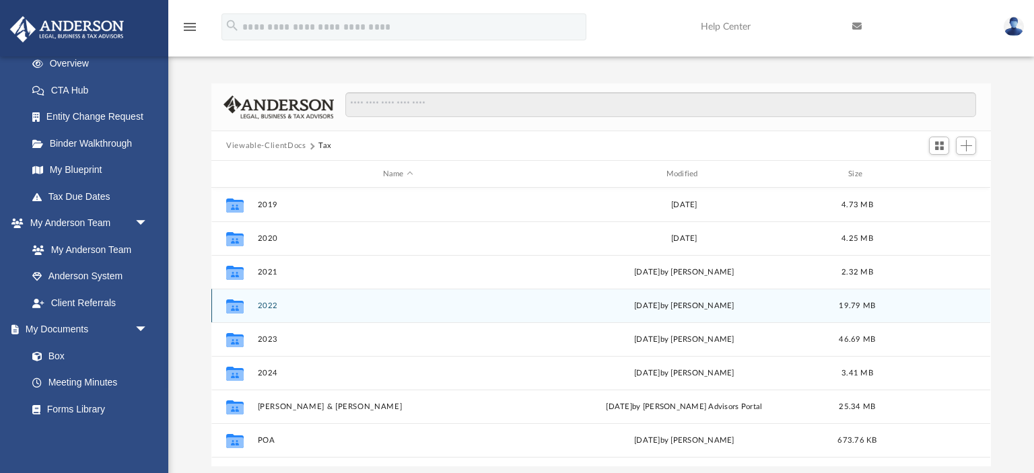
click at [268, 308] on button "2022" at bounding box center [398, 305] width 281 height 9
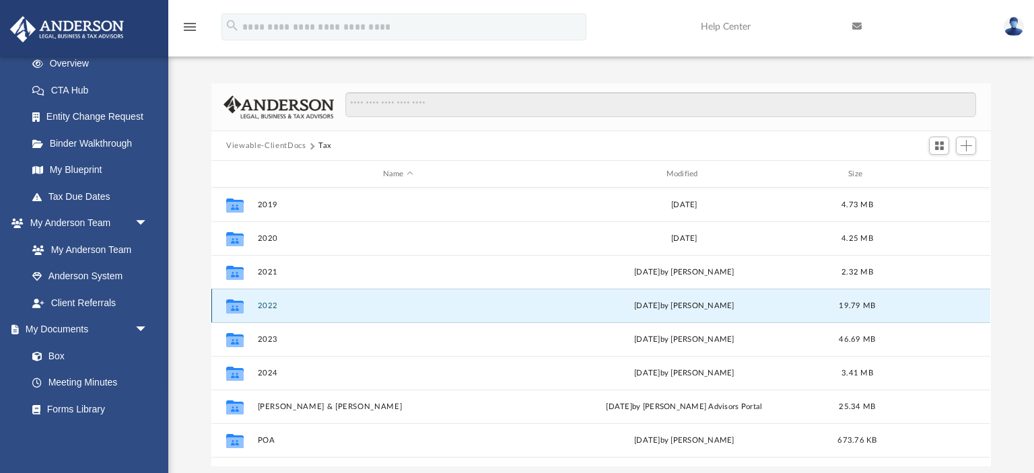
click at [268, 308] on button "2022" at bounding box center [398, 305] width 281 height 9
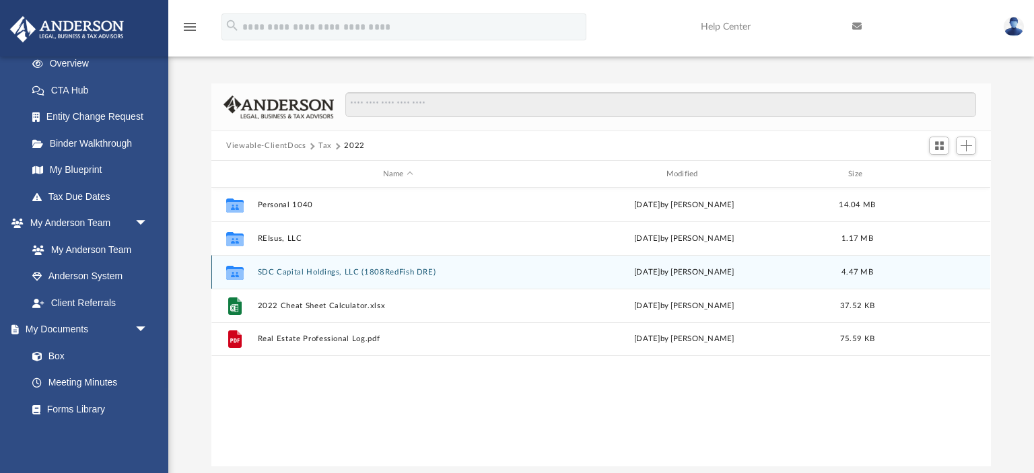
click at [287, 273] on button "SDC Capital Holdings, LLC (1808RedFish DRE)" at bounding box center [398, 272] width 281 height 9
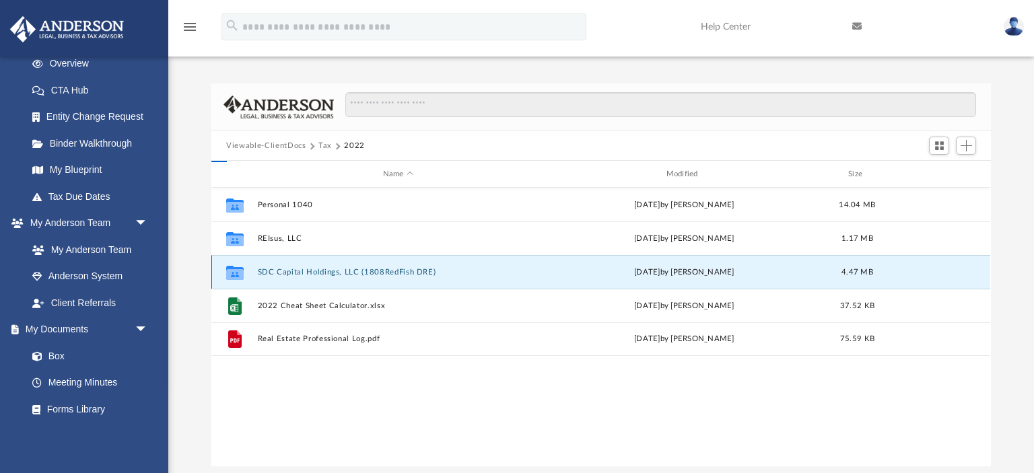
click at [287, 273] on button "SDC Capital Holdings, LLC (1808RedFish DRE)" at bounding box center [398, 272] width 281 height 9
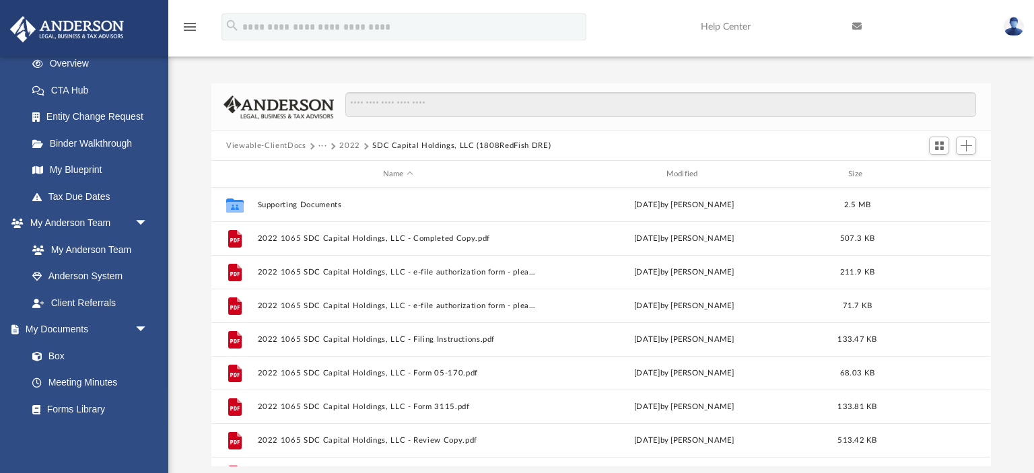
click at [348, 143] on button "2022" at bounding box center [349, 146] width 21 height 12
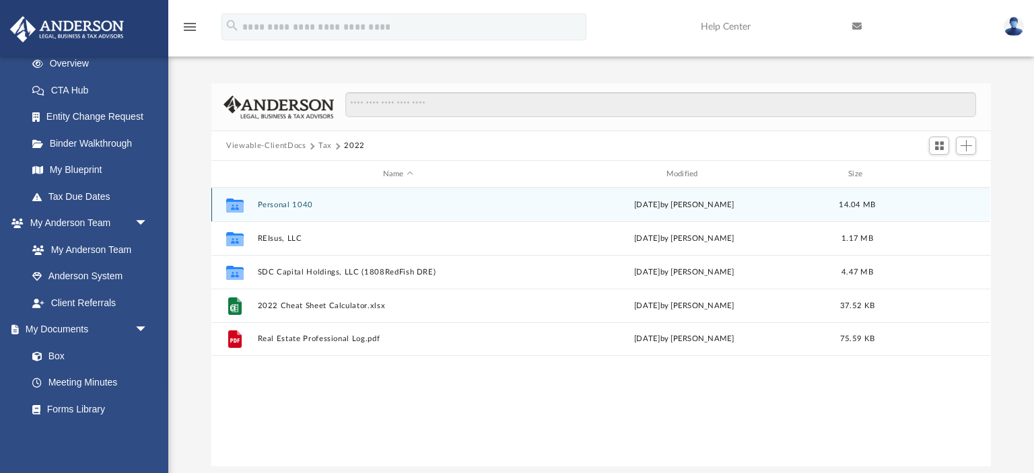
click at [281, 207] on button "Personal 1040" at bounding box center [398, 205] width 281 height 9
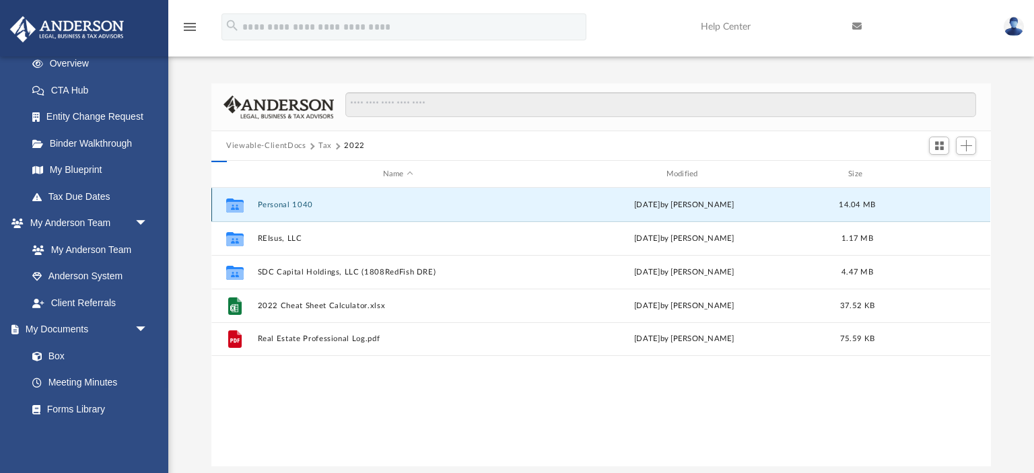
click at [281, 207] on button "Personal 1040" at bounding box center [398, 205] width 281 height 9
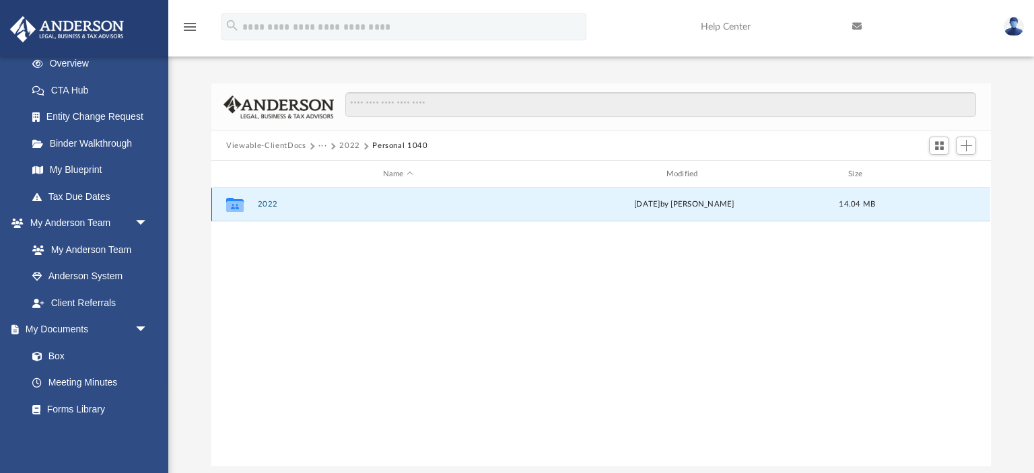
click at [262, 202] on button "2022" at bounding box center [398, 204] width 281 height 9
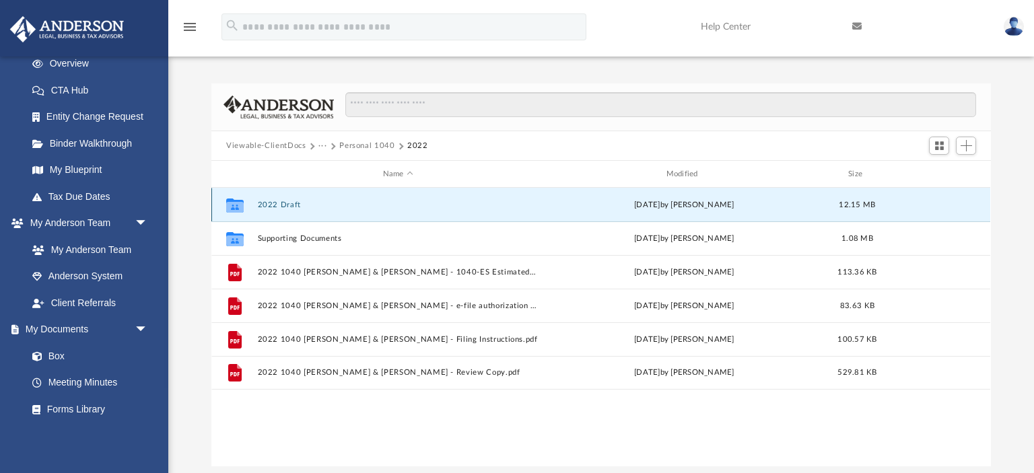
click at [269, 205] on button "2022 Draft" at bounding box center [398, 205] width 281 height 9
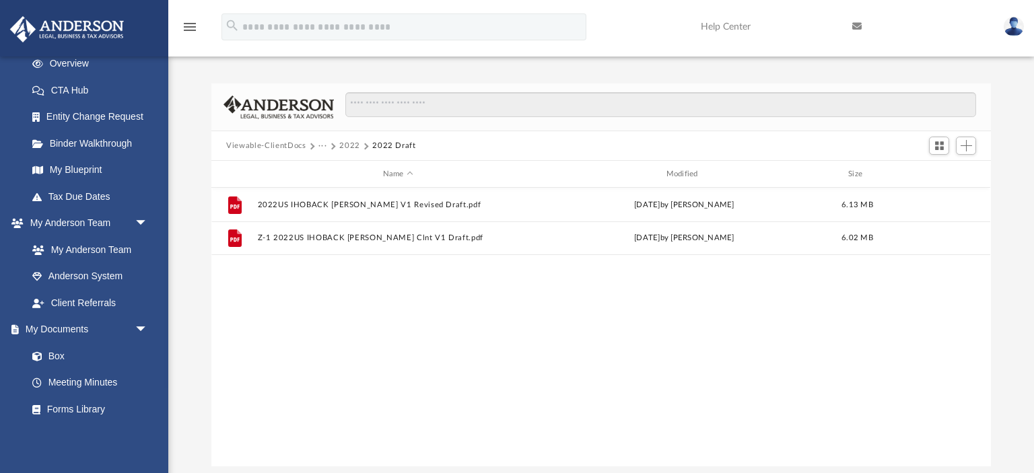
click at [348, 146] on button "2022" at bounding box center [349, 146] width 21 height 12
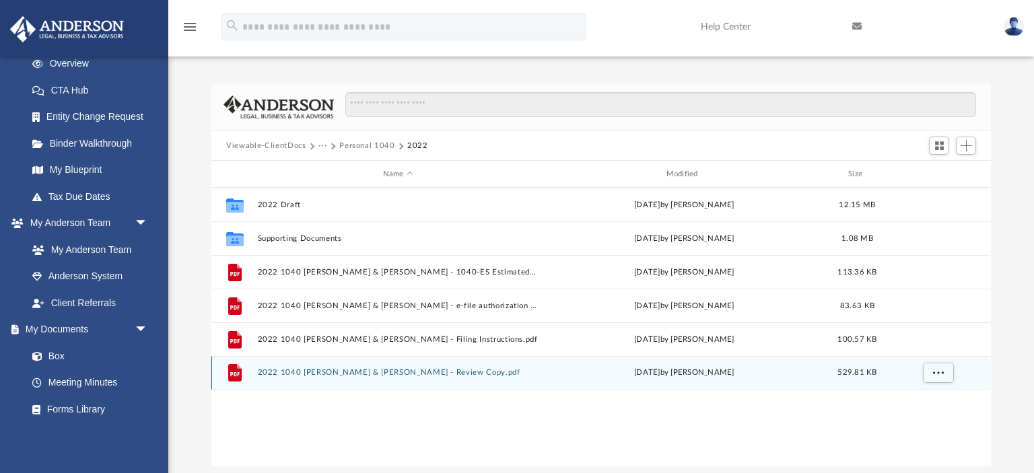
click at [293, 375] on button "2022 1040 [PERSON_NAME] & [PERSON_NAME] - Review Copy.pdf" at bounding box center [398, 372] width 281 height 9
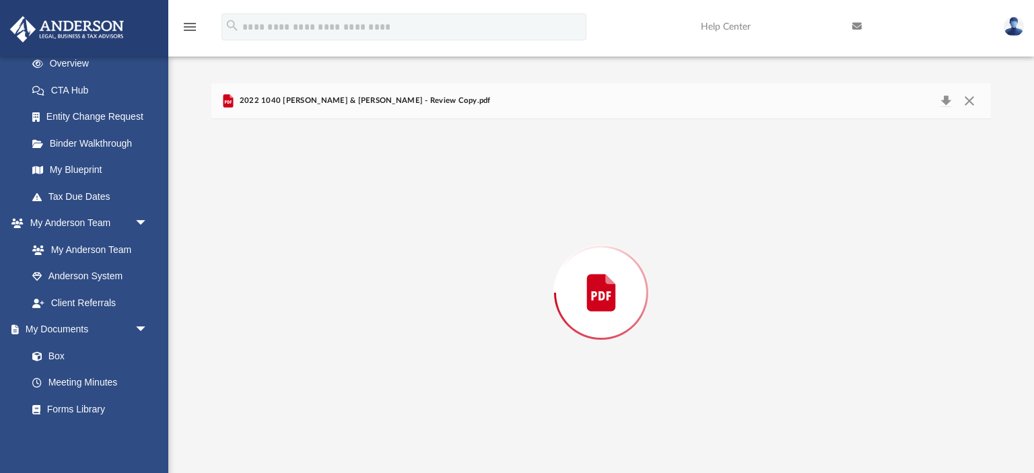
click at [293, 375] on div "Preview" at bounding box center [600, 292] width 779 height 347
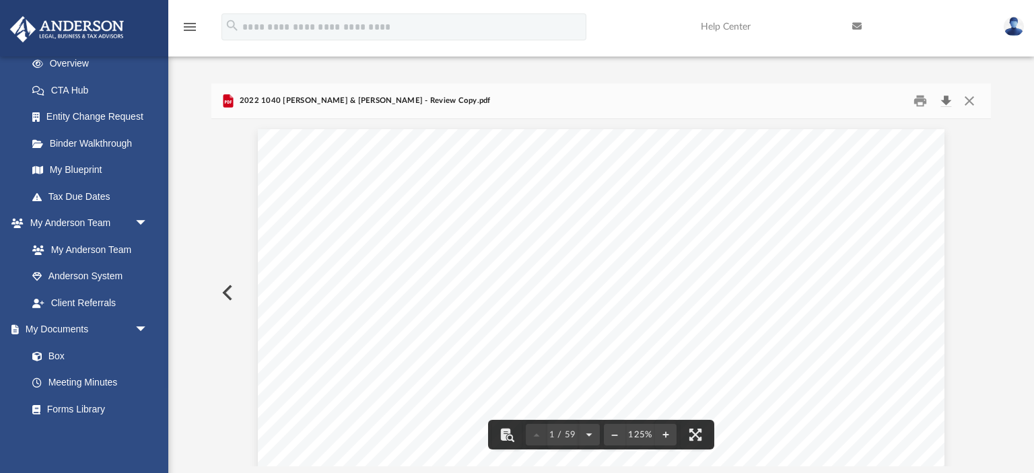
click at [942, 101] on button "Download" at bounding box center [945, 101] width 24 height 21
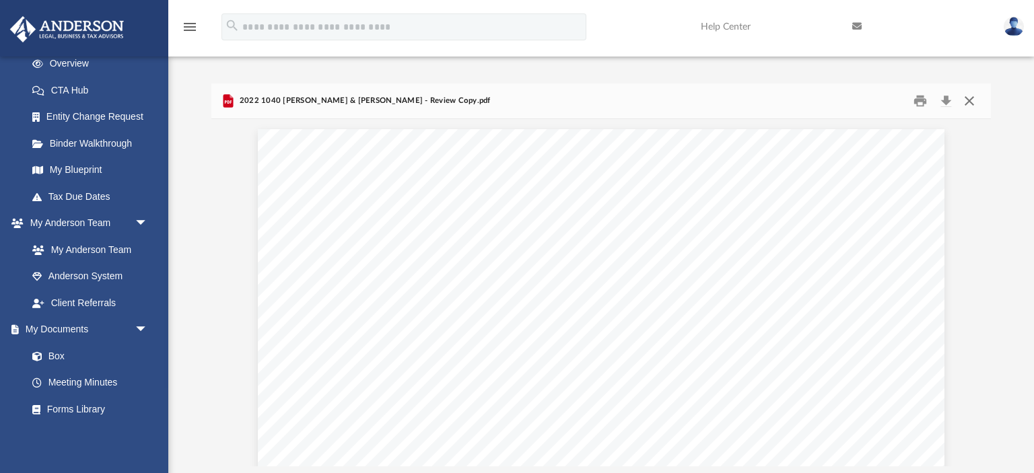
click at [966, 106] on button "Close" at bounding box center [969, 101] width 24 height 21
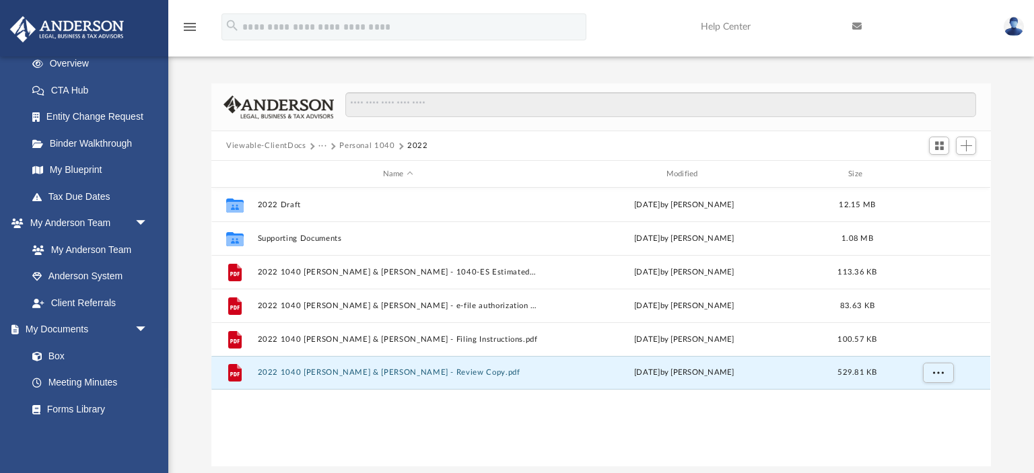
click at [316, 149] on span "Viewable-ClientDocs" at bounding box center [272, 146] width 92 height 12
click at [320, 145] on button "···" at bounding box center [322, 146] width 9 height 12
click at [320, 146] on button "···" at bounding box center [322, 146] width 9 height 12
click at [330, 169] on li "Tax" at bounding box center [335, 169] width 20 height 14
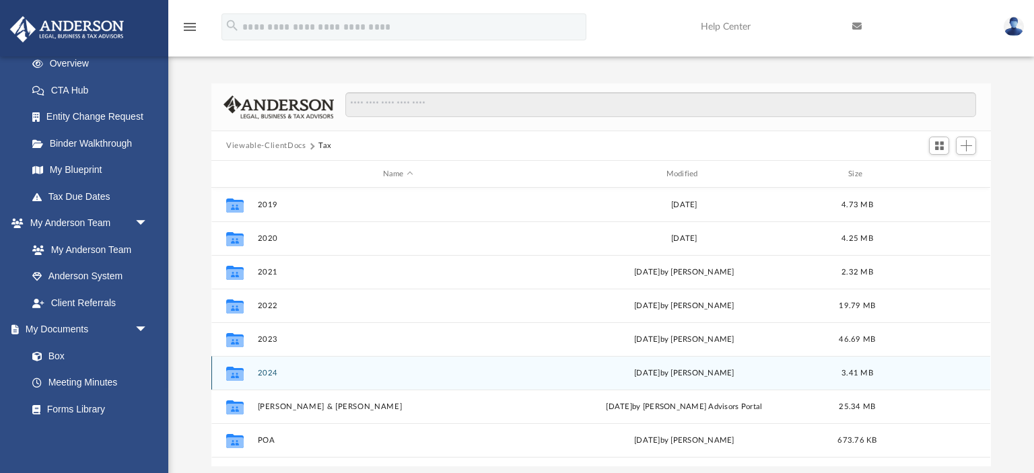
click at [267, 367] on div "Collaborated Folder 2024 [DATE] by [PERSON_NAME] 3.41 MB" at bounding box center [600, 373] width 779 height 34
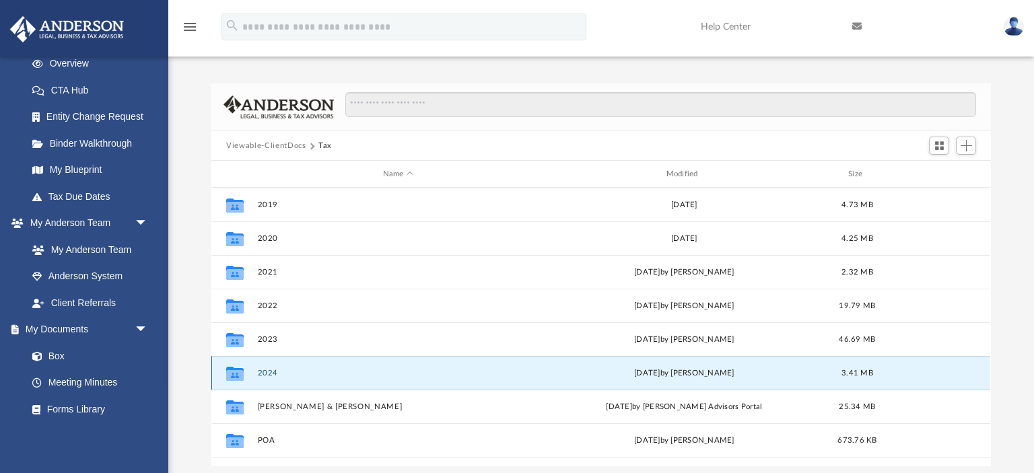
click at [267, 367] on div "Collaborated Folder 2024 [DATE] by [PERSON_NAME] 3.41 MB" at bounding box center [600, 373] width 779 height 34
click at [267, 372] on button "2024" at bounding box center [398, 373] width 281 height 9
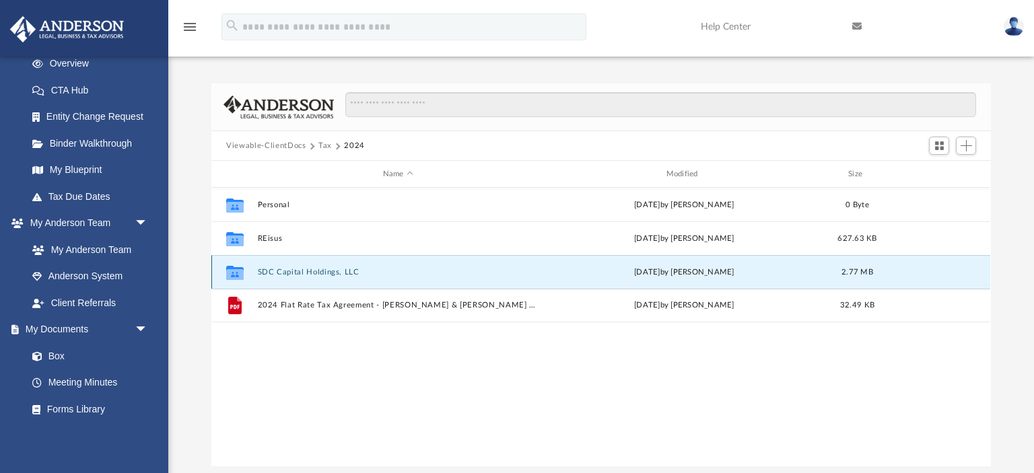
click at [270, 271] on button "SDC Capital Holdings, LLC" at bounding box center [398, 272] width 281 height 9
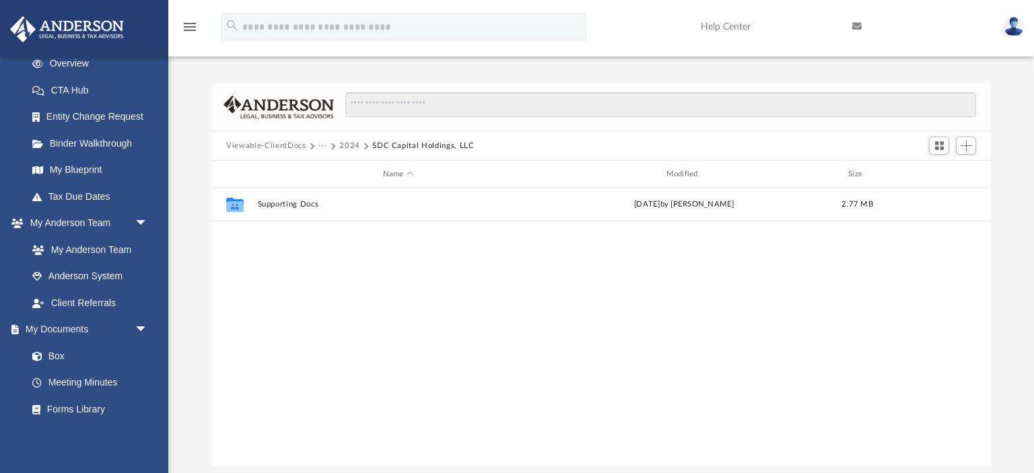
click at [348, 147] on button "2024" at bounding box center [349, 146] width 21 height 12
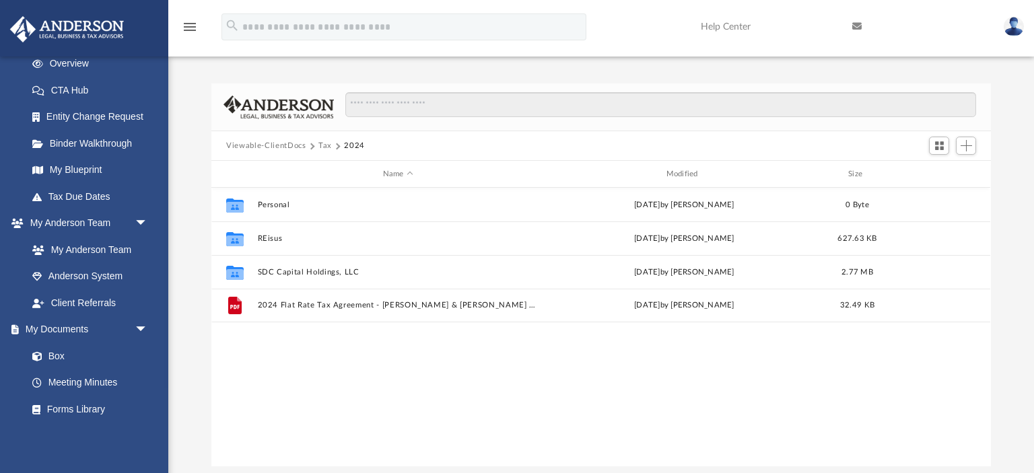
click at [327, 144] on button "Tax" at bounding box center [324, 146] width 13 height 12
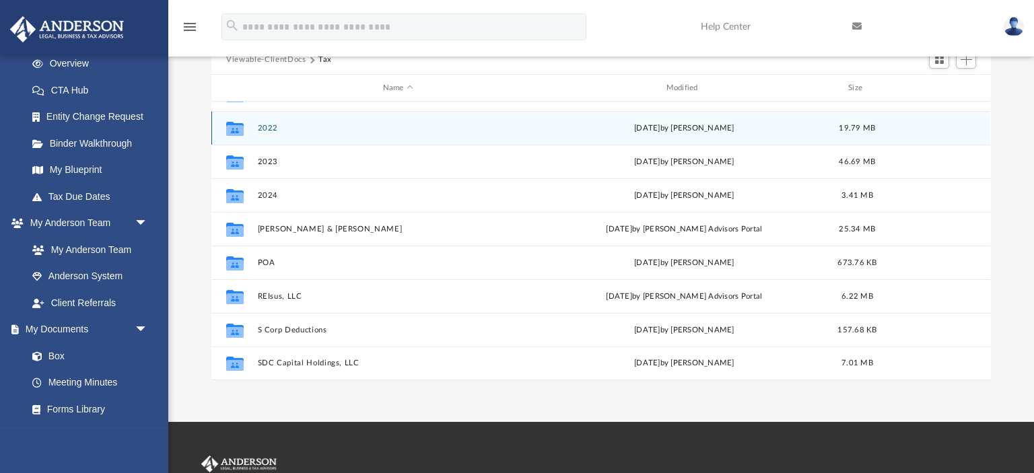
scroll to position [87, 0]
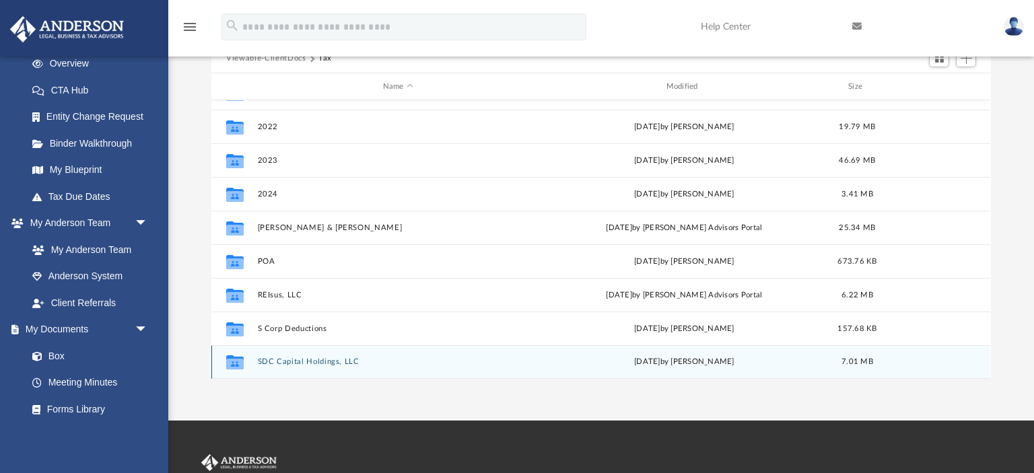
click at [300, 363] on button "SDC Capital Holdings, LLC" at bounding box center [398, 361] width 281 height 9
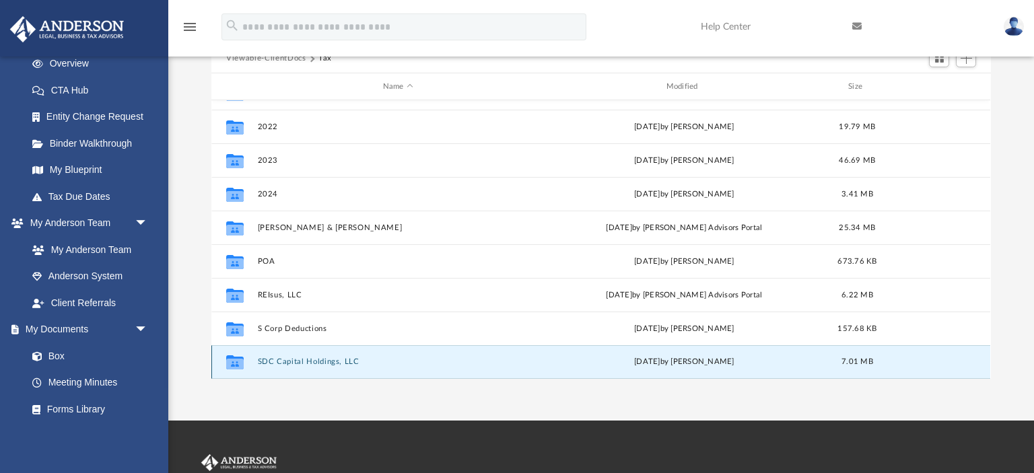
click at [300, 363] on button "SDC Capital Holdings, LLC" at bounding box center [398, 361] width 281 height 9
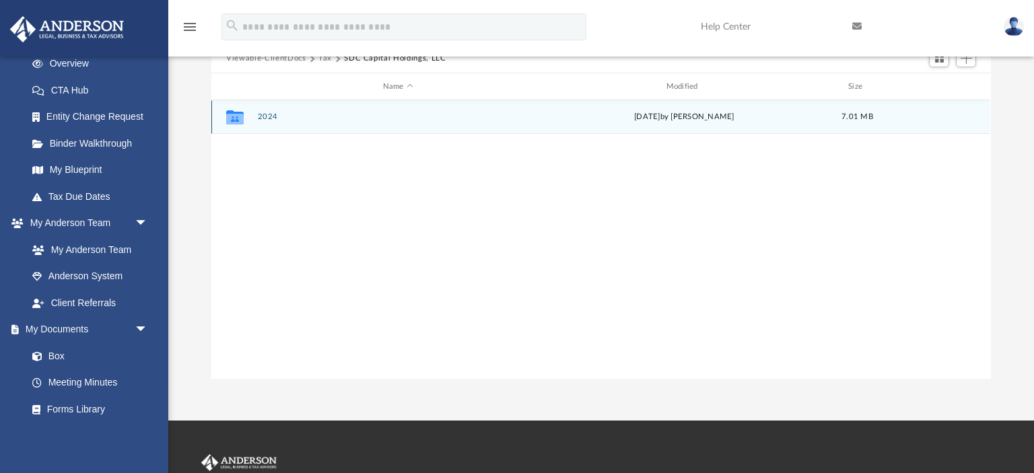
click at [269, 116] on button "2024" at bounding box center [398, 116] width 281 height 9
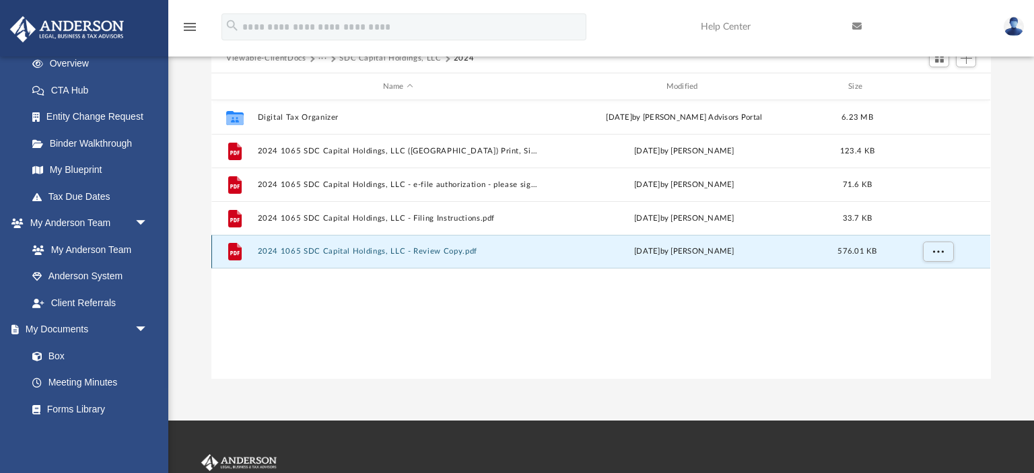
click at [297, 249] on button "2024 1065 SDC Capital Holdings, LLC - Review Copy.pdf" at bounding box center [398, 251] width 281 height 9
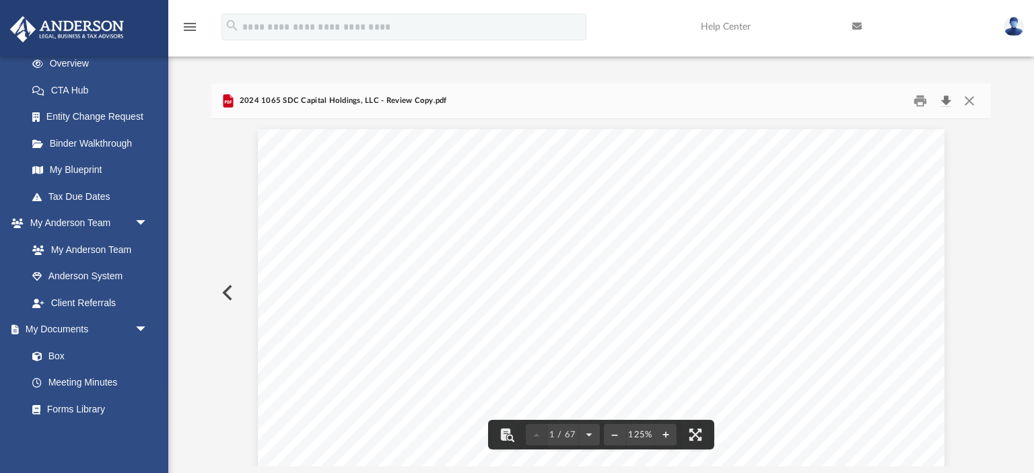
click at [945, 98] on button "Download" at bounding box center [945, 101] width 24 height 21
click at [970, 104] on button "Close" at bounding box center [969, 101] width 24 height 21
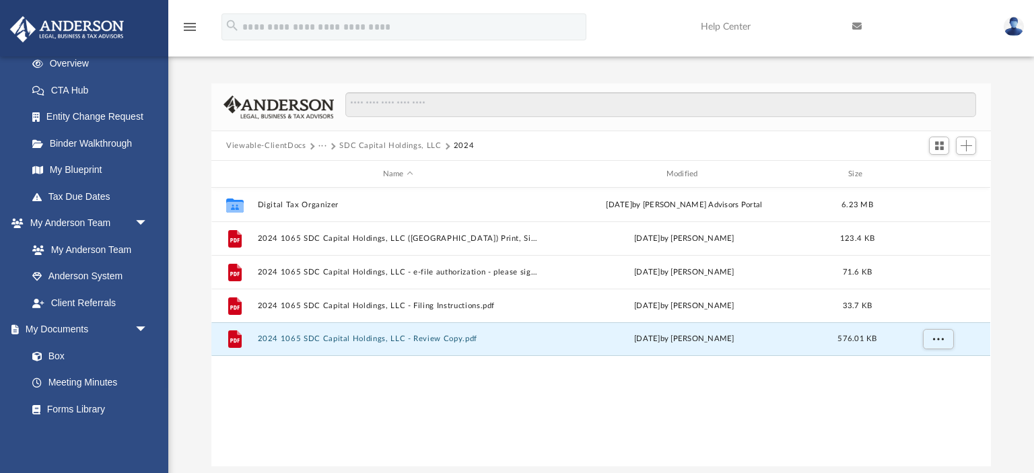
click at [352, 144] on button "SDC Capital Holdings, LLC" at bounding box center [390, 146] width 102 height 12
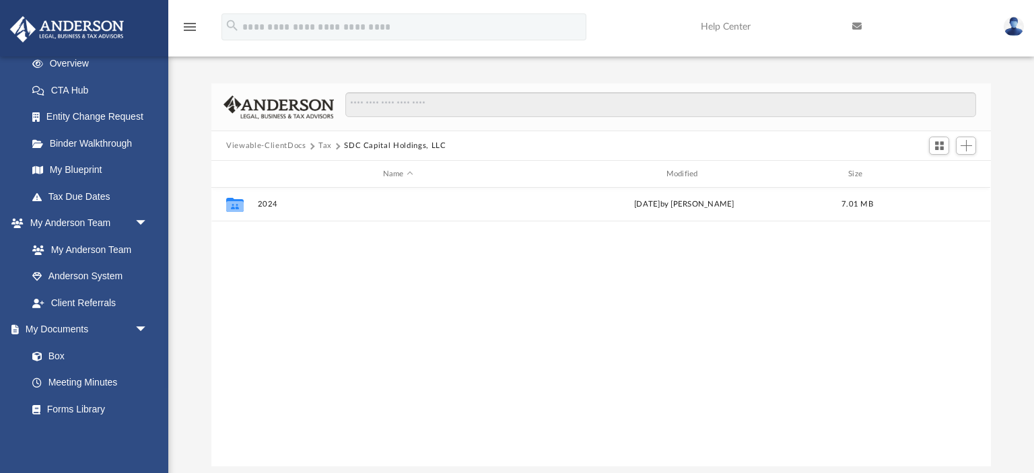
click at [322, 145] on button "Tax" at bounding box center [324, 146] width 13 height 12
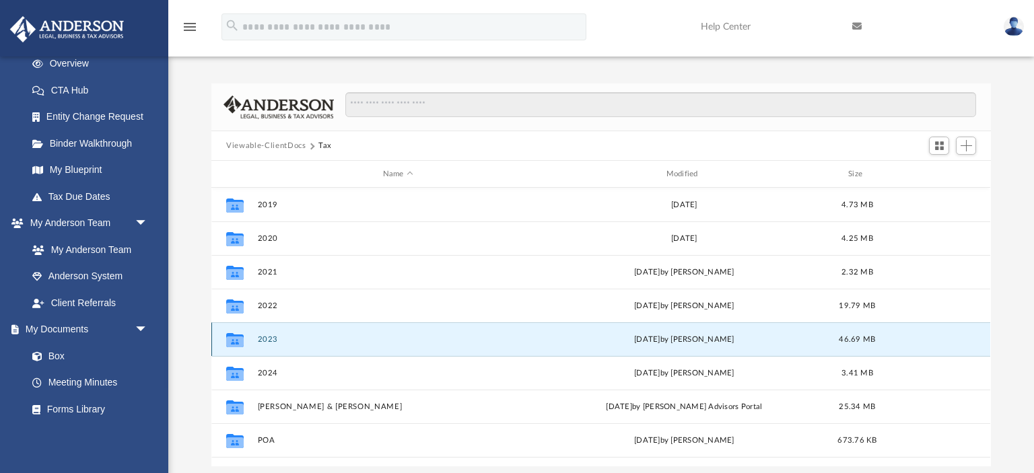
click at [266, 337] on button "2023" at bounding box center [398, 339] width 281 height 9
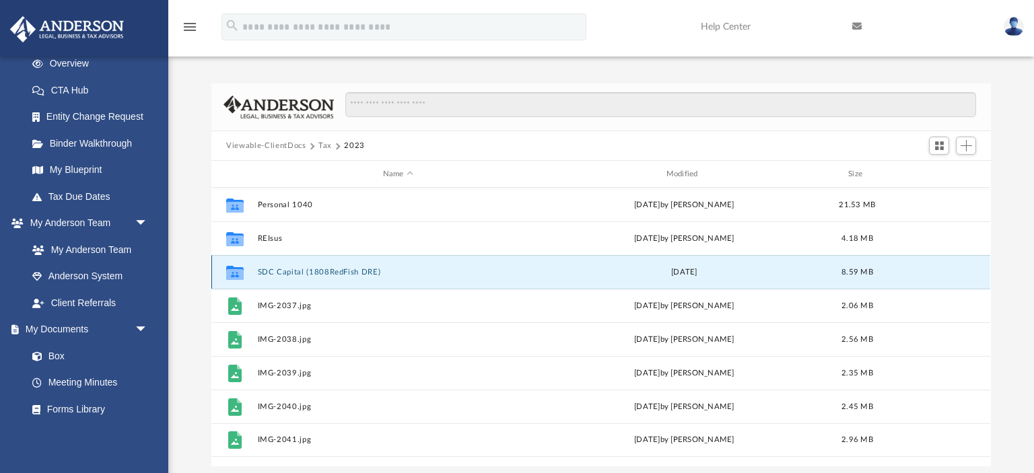
click at [279, 269] on button "SDC Capital (1808RedFish DRE)" at bounding box center [398, 272] width 281 height 9
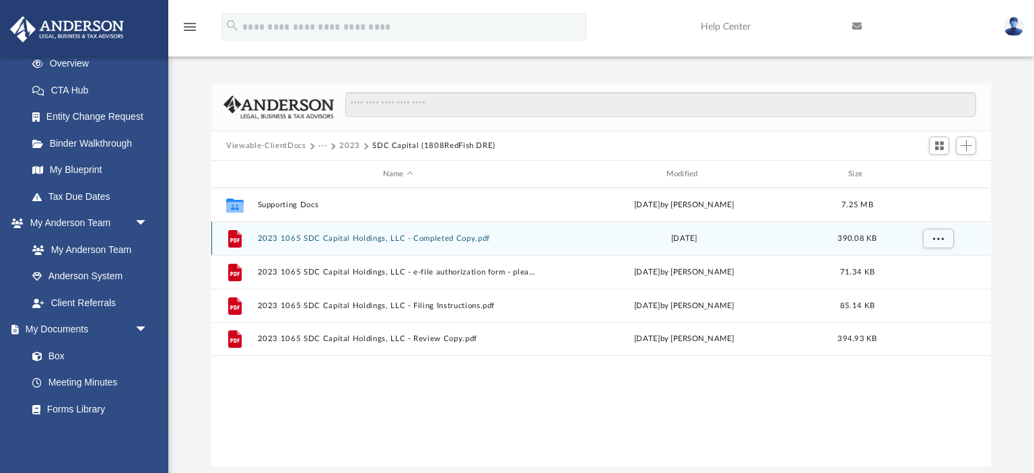
click at [297, 238] on button "2023 1065 SDC Capital Holdings, LLC - Completed Copy.pdf" at bounding box center [398, 238] width 281 height 9
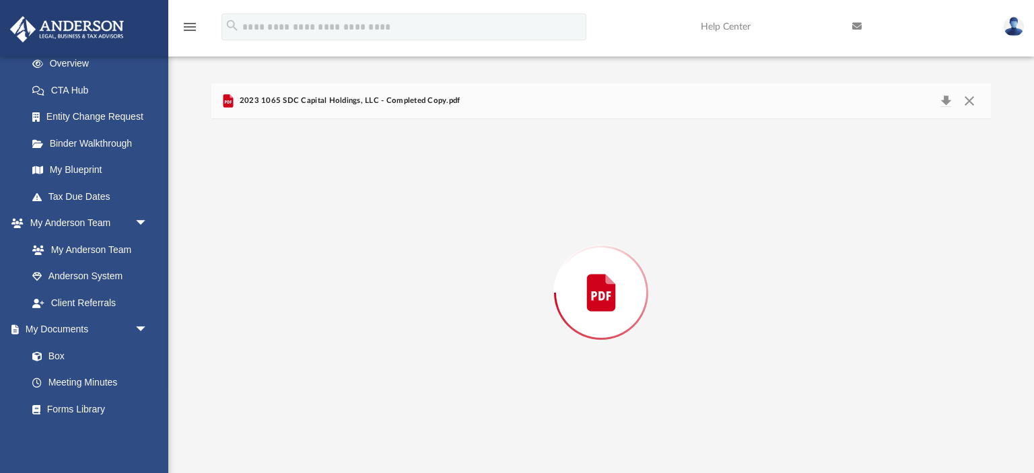
click at [297, 238] on div "Preview" at bounding box center [600, 292] width 779 height 347
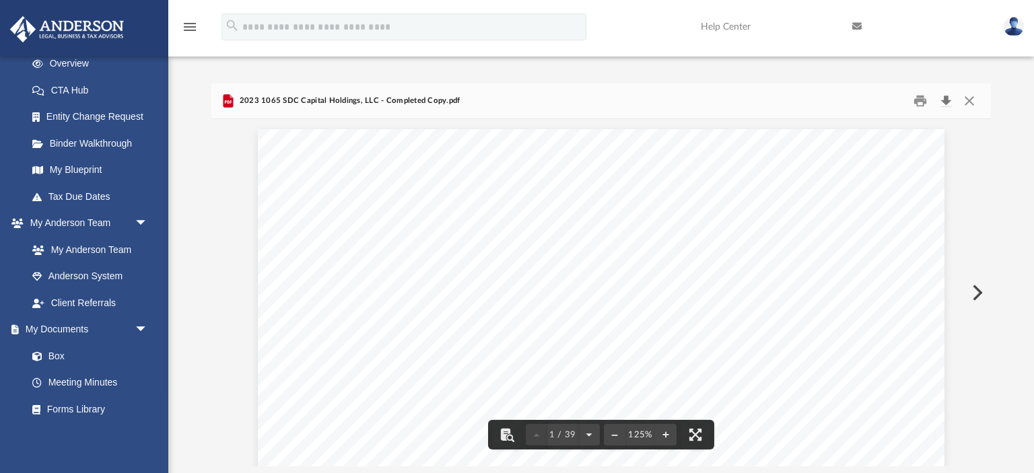
click at [946, 103] on button "Download" at bounding box center [945, 101] width 24 height 21
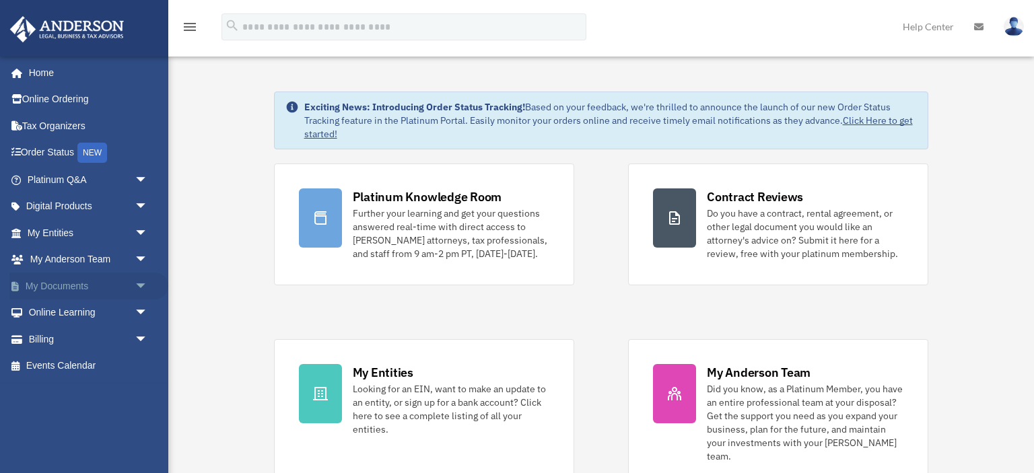
click at [55, 283] on link "My Documents arrow_drop_down" at bounding box center [88, 286] width 159 height 27
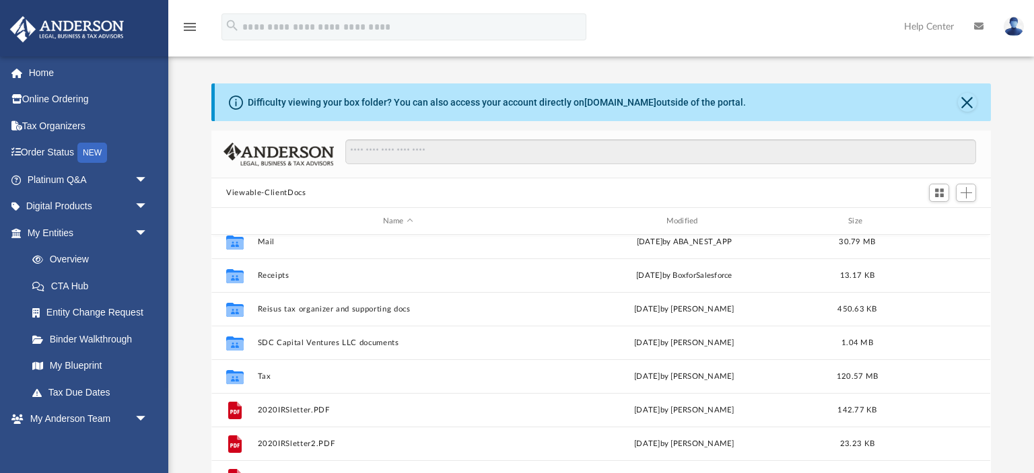
scroll to position [144, 0]
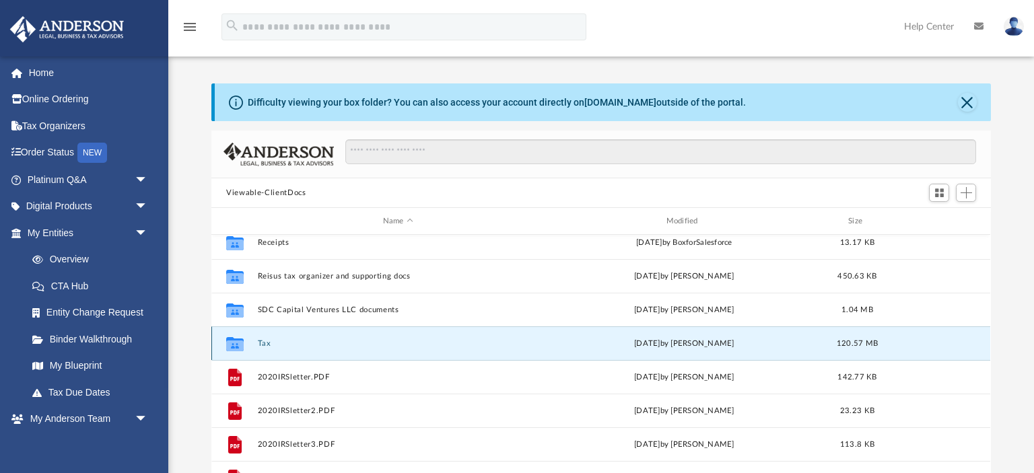
click at [267, 341] on button "Tax" at bounding box center [398, 343] width 281 height 9
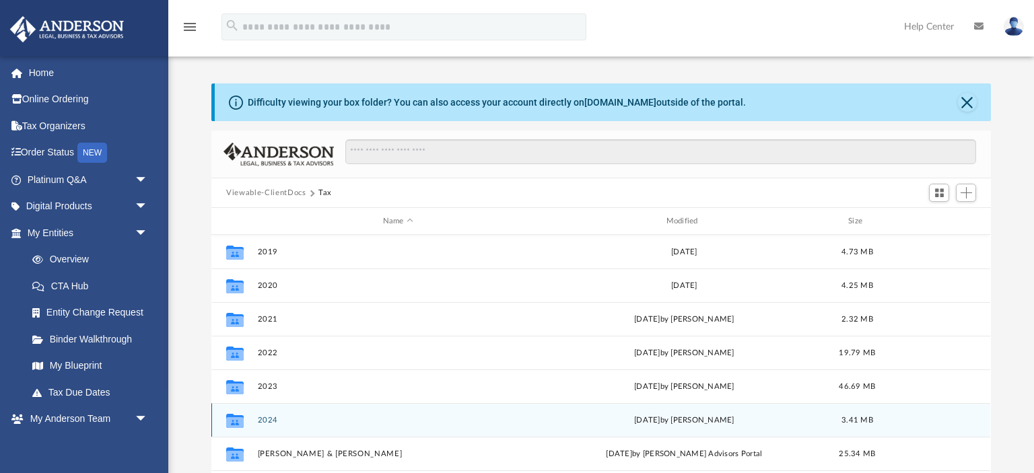
click at [270, 421] on button "2024" at bounding box center [398, 420] width 281 height 9
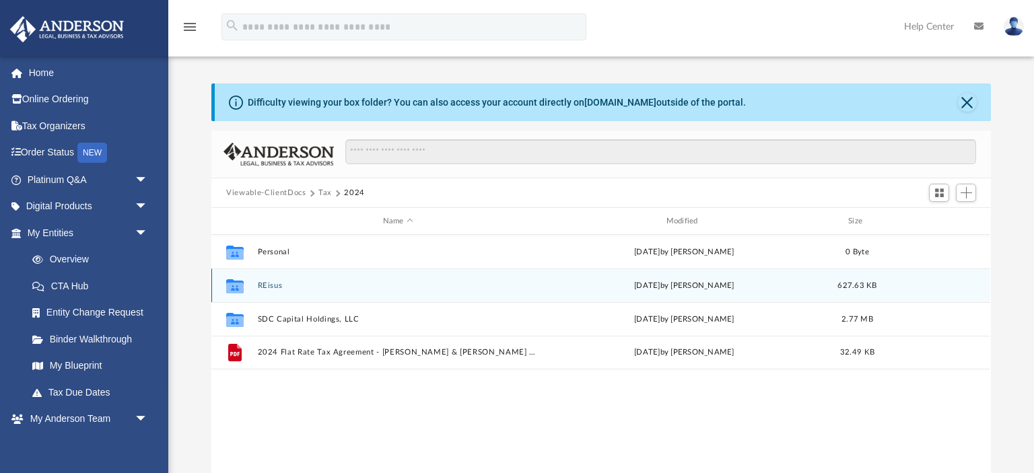
click at [263, 292] on div "Collaborated Folder REisus [DATE] by [PERSON_NAME] 627.63 KB" at bounding box center [600, 286] width 779 height 34
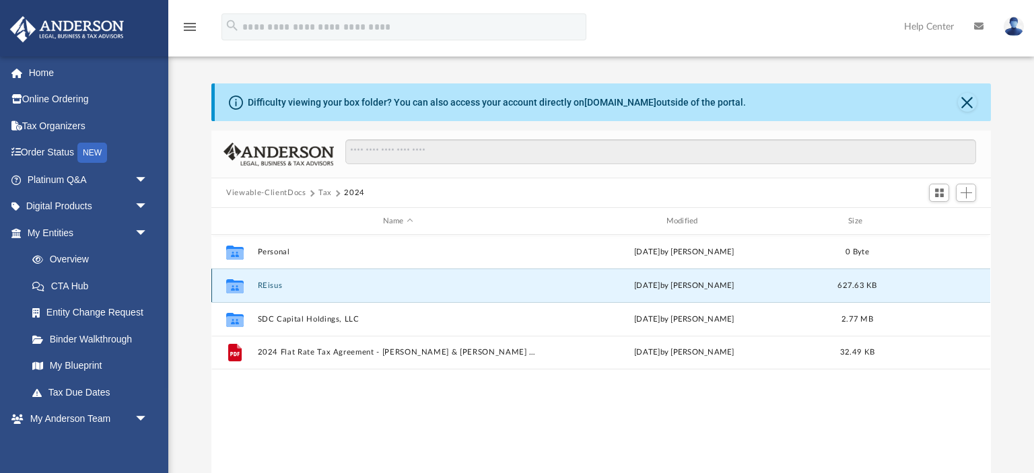
click at [263, 292] on div "Collaborated Folder REisus [DATE] by [PERSON_NAME] 627.63 KB" at bounding box center [600, 286] width 779 height 34
click at [265, 285] on button "REisus" at bounding box center [398, 285] width 281 height 9
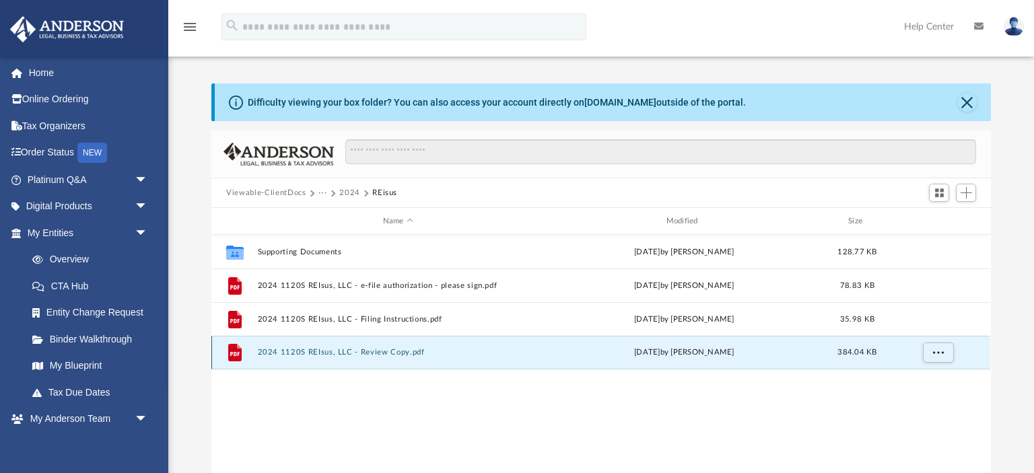
click at [287, 355] on button "2024 1120S REIsus, LLC - Review Copy.pdf" at bounding box center [398, 352] width 281 height 9
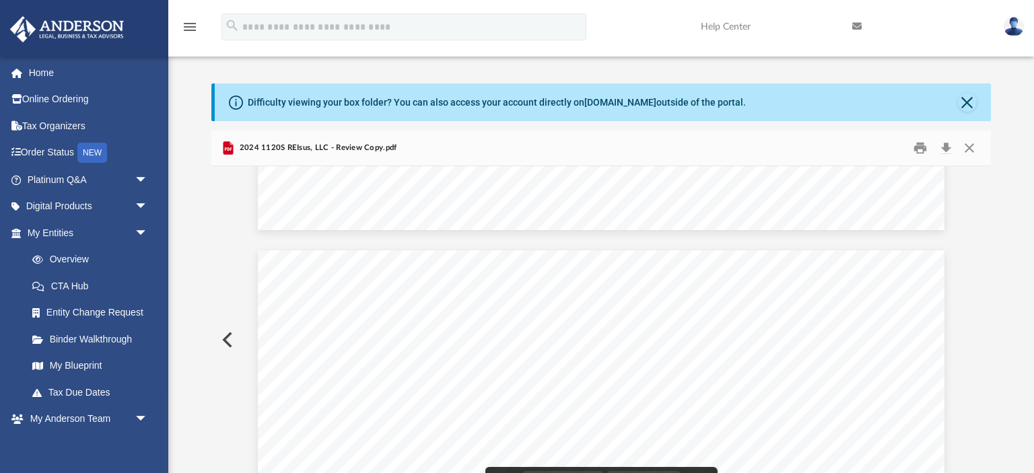
scroll to position [29888, 0]
